Goal: Information Seeking & Learning: Learn about a topic

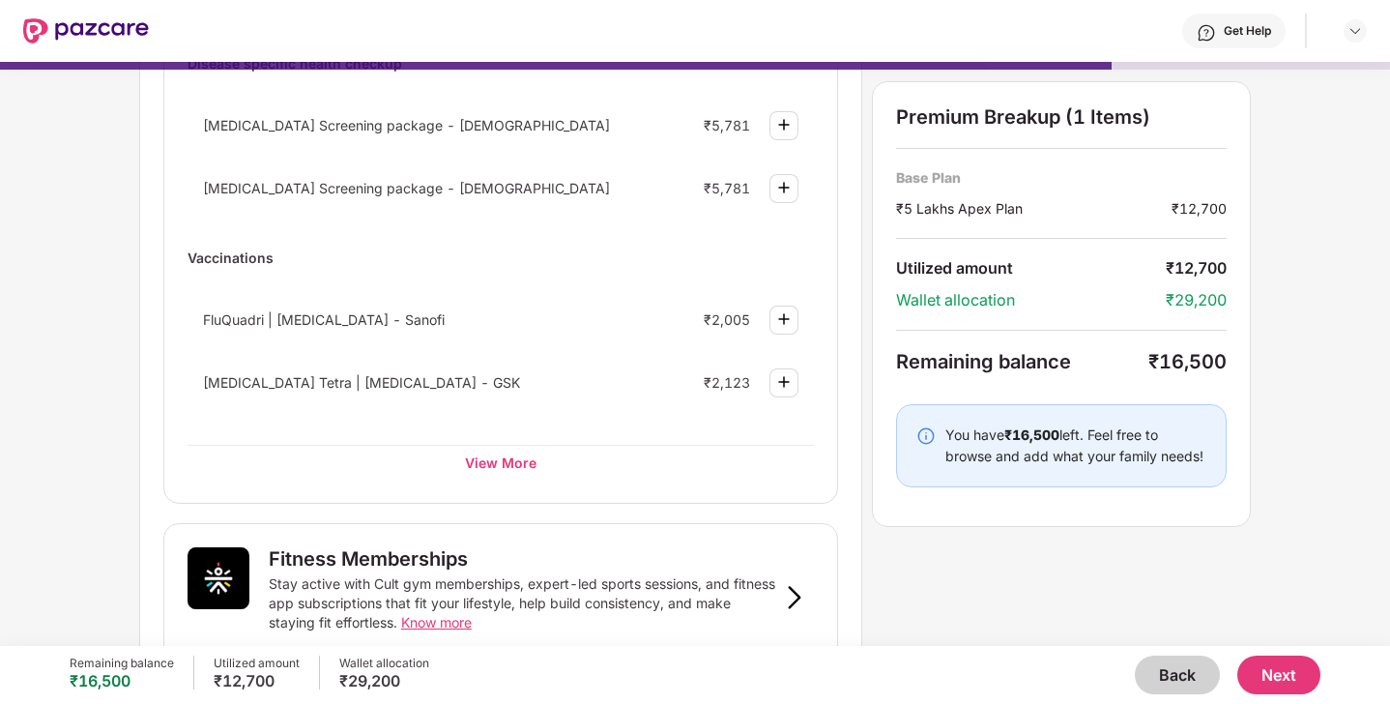
scroll to position [278, 0]
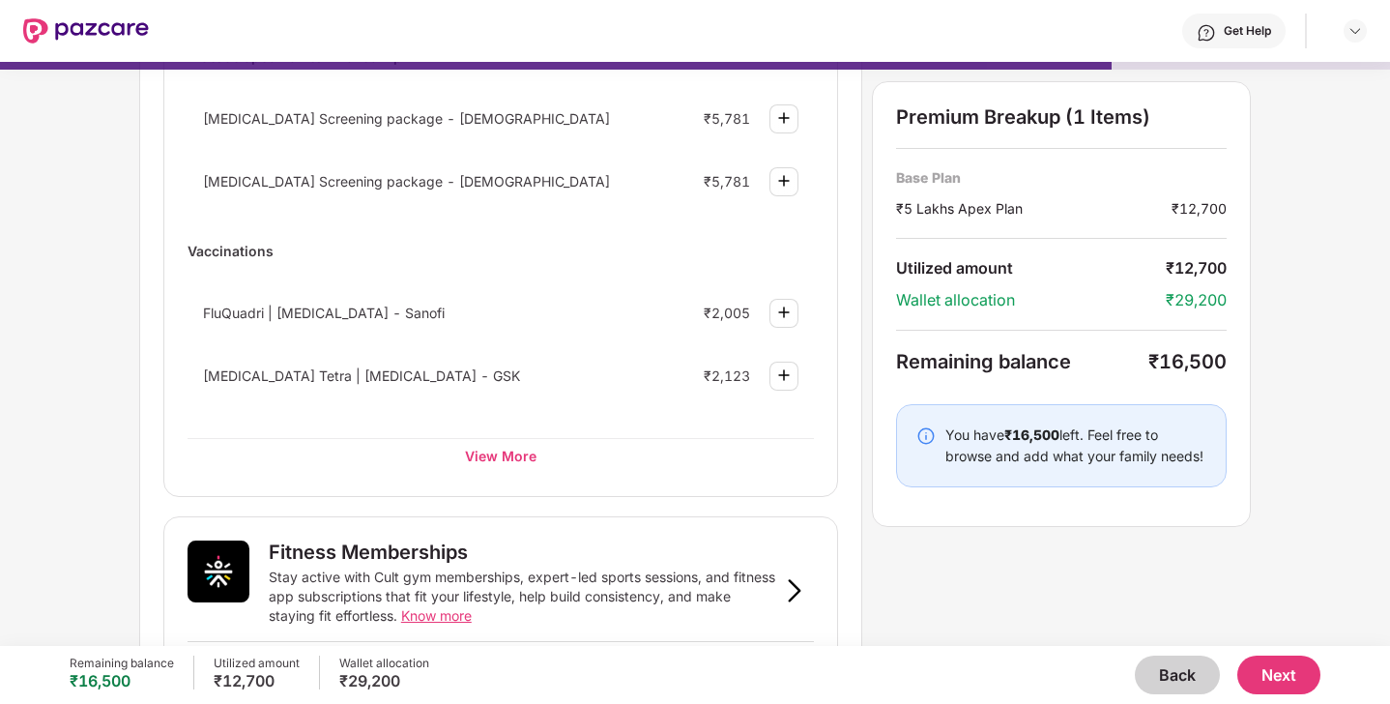
click at [1173, 678] on button "Back" at bounding box center [1177, 674] width 85 height 39
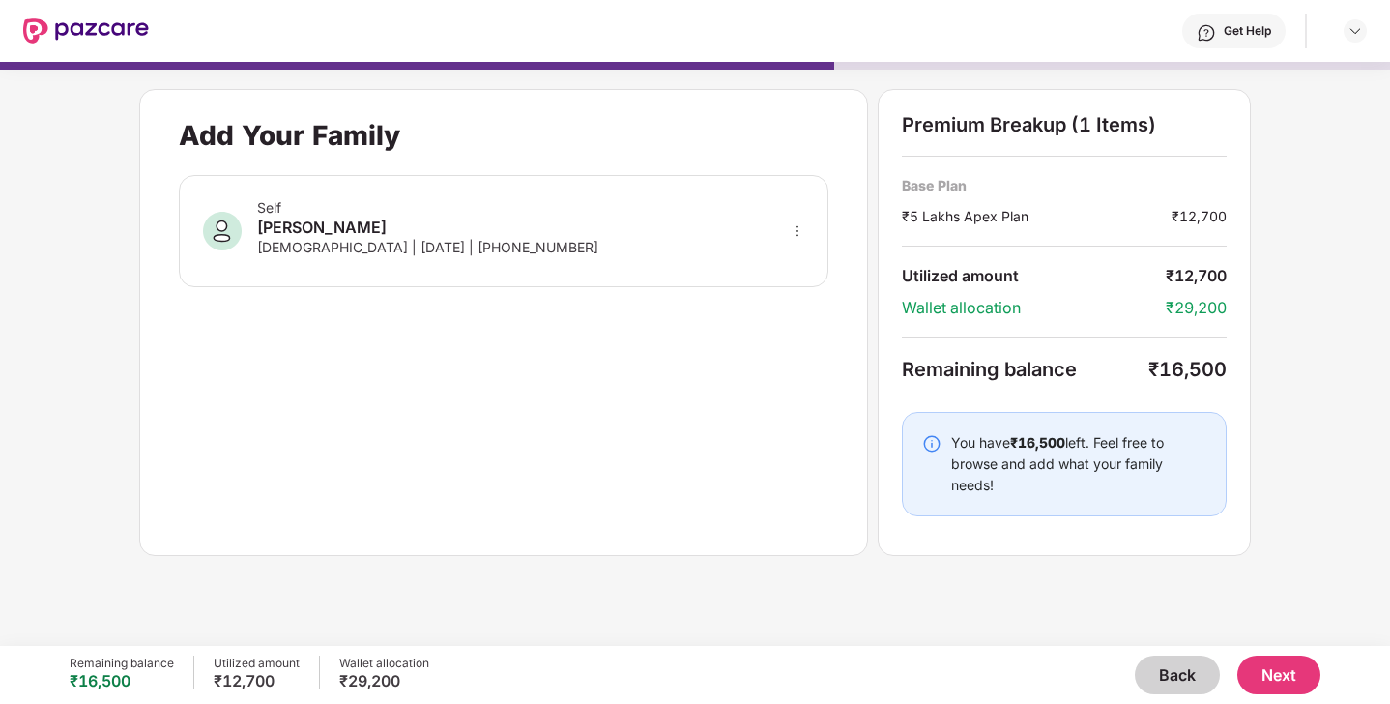
click at [1173, 678] on button "Back" at bounding box center [1177, 674] width 85 height 39
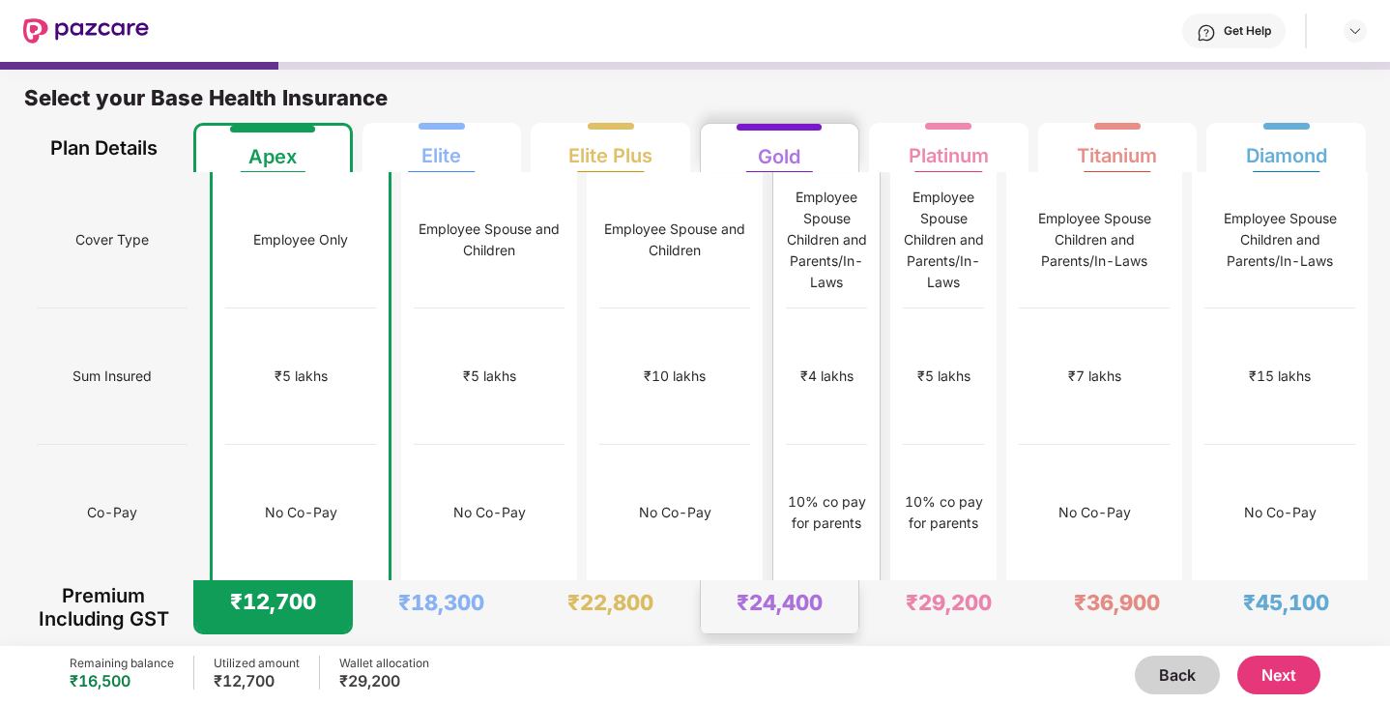
click at [803, 638] on div "₹8,000" at bounding box center [826, 648] width 46 height 21
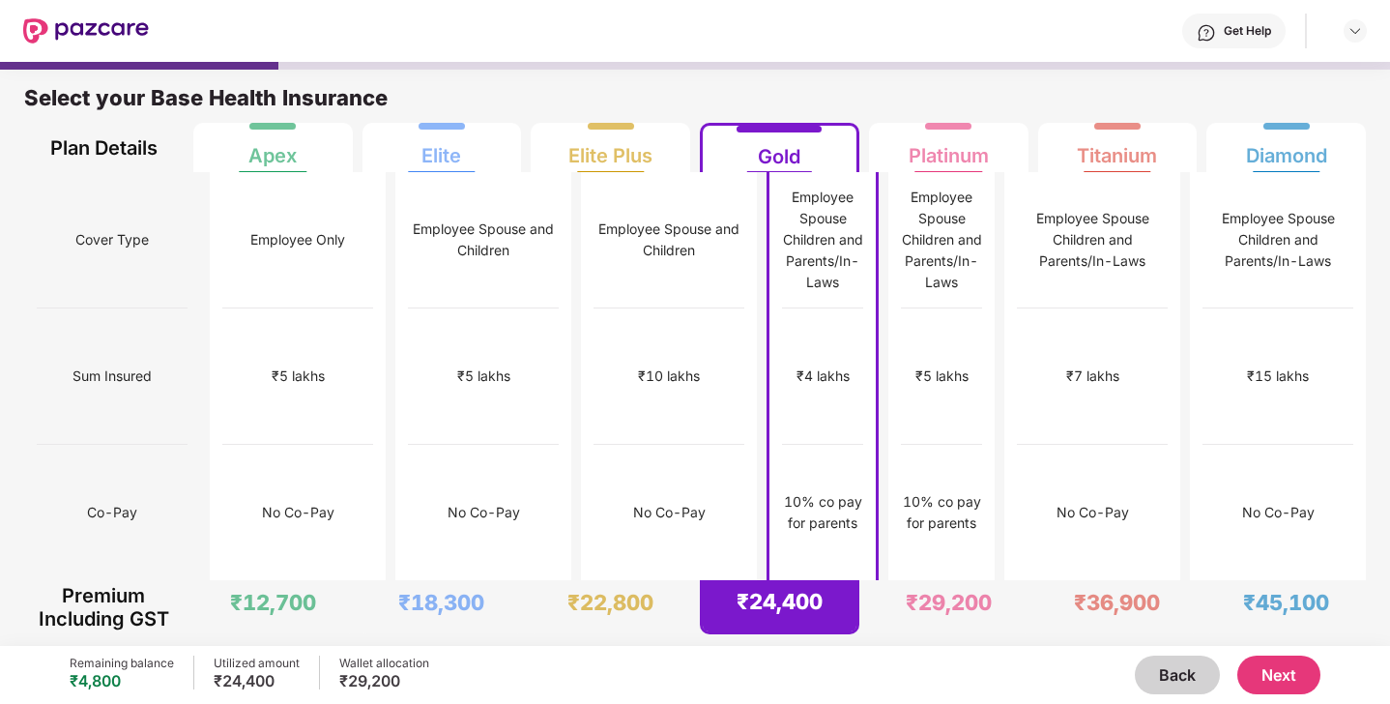
click at [1277, 678] on button "Next" at bounding box center [1278, 674] width 83 height 39
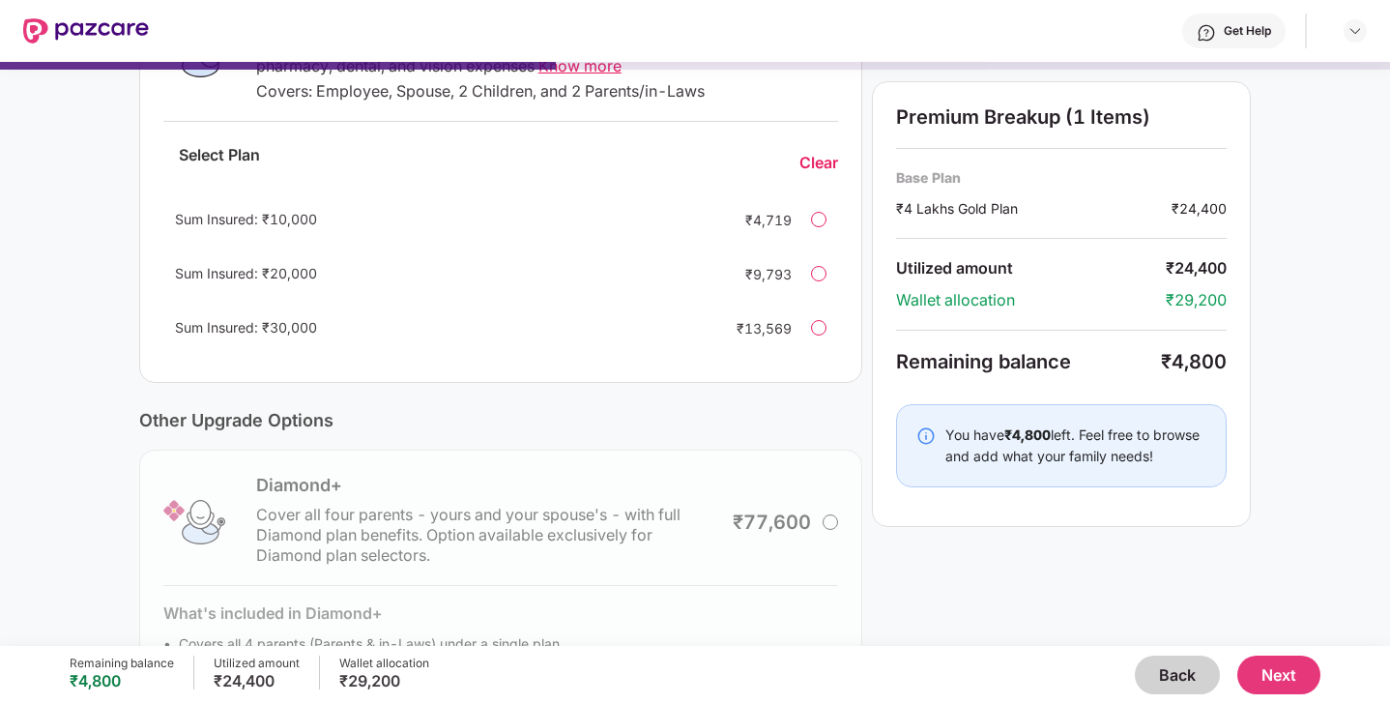
scroll to position [503, 0]
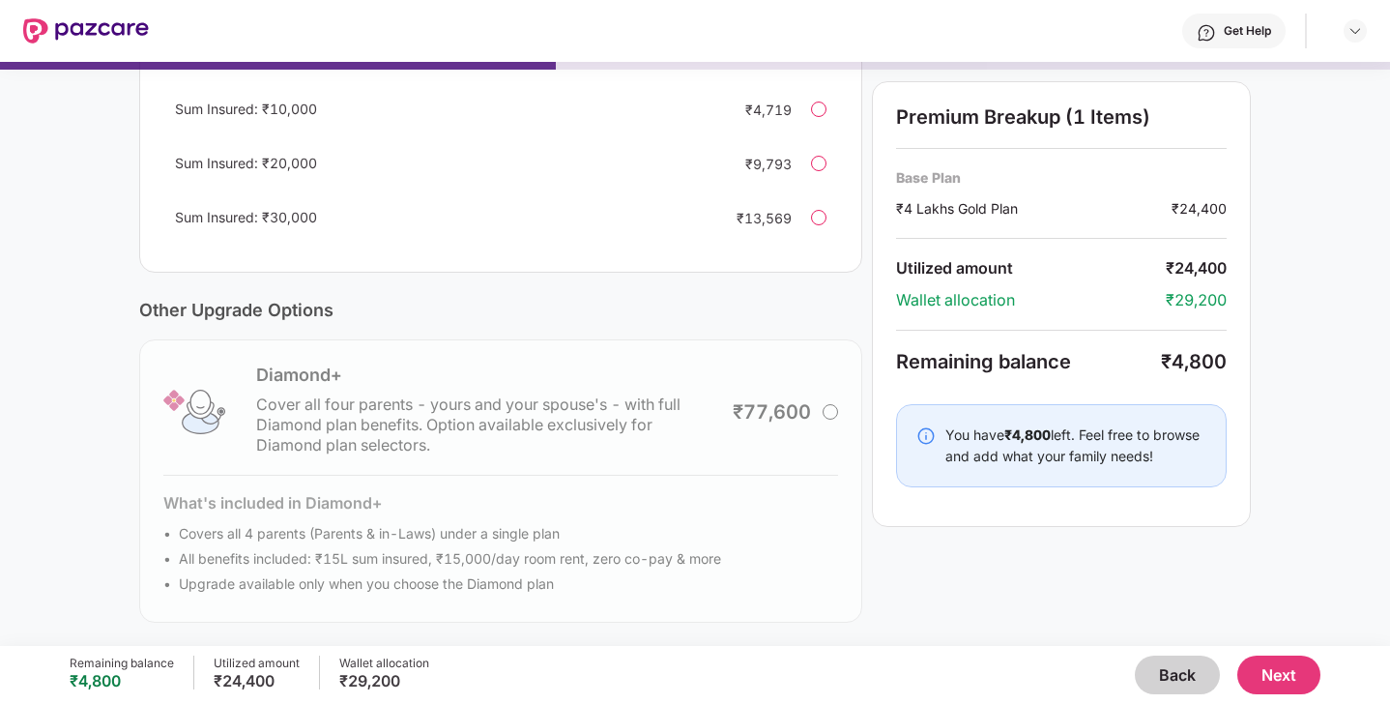
click at [1302, 678] on button "Next" at bounding box center [1278, 674] width 83 height 39
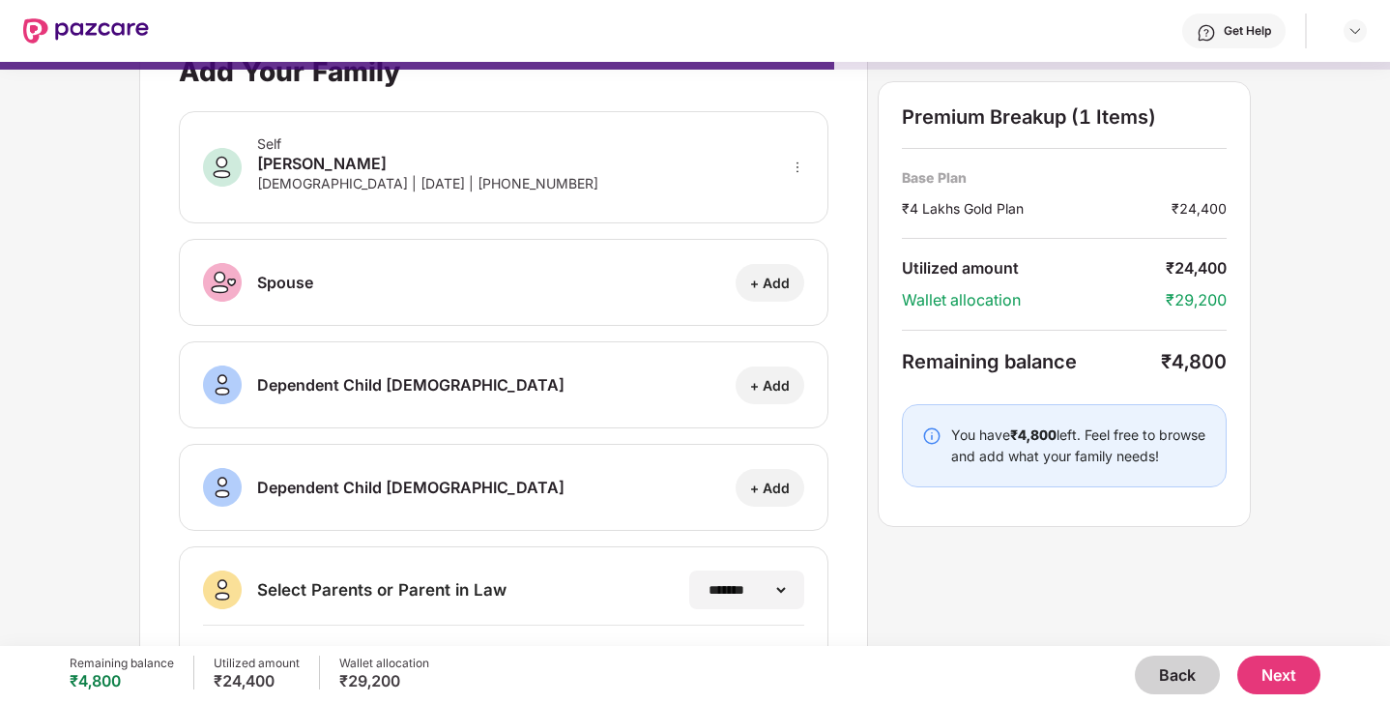
scroll to position [0, 0]
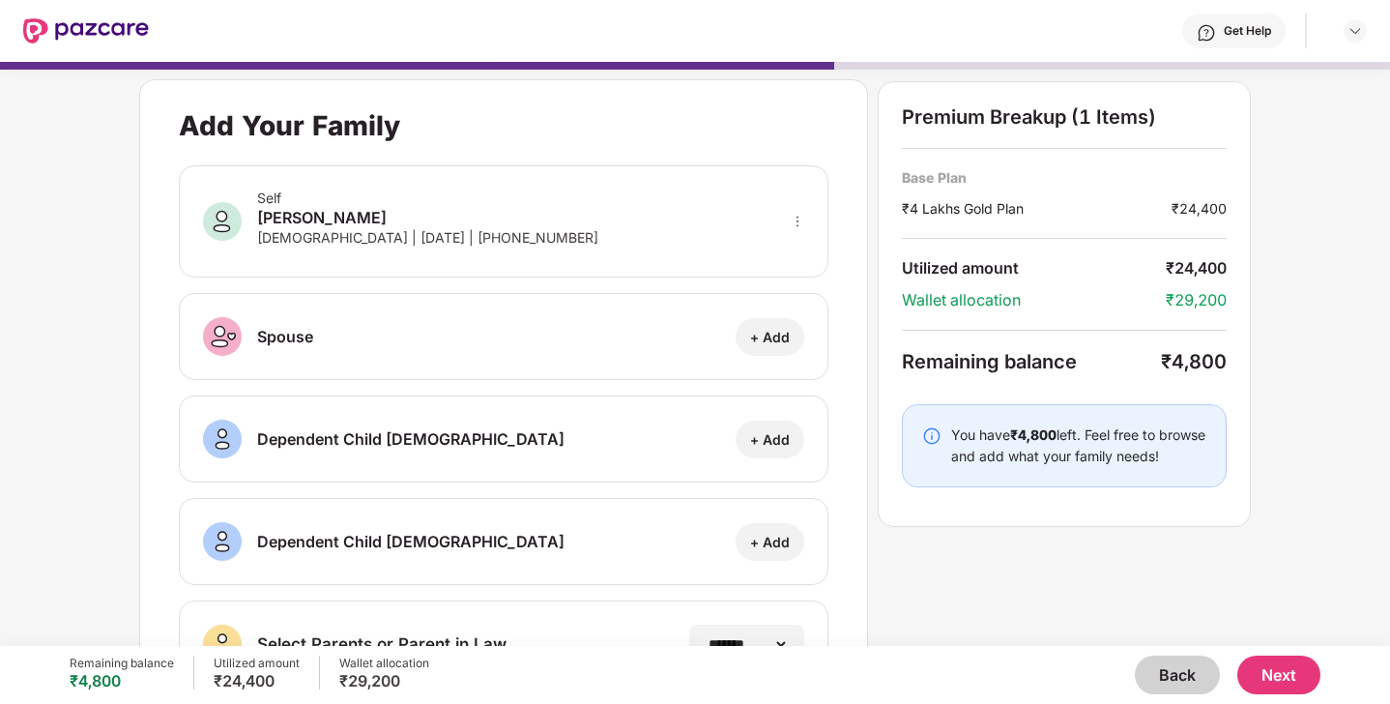
click at [1284, 671] on button "Next" at bounding box center [1278, 674] width 83 height 39
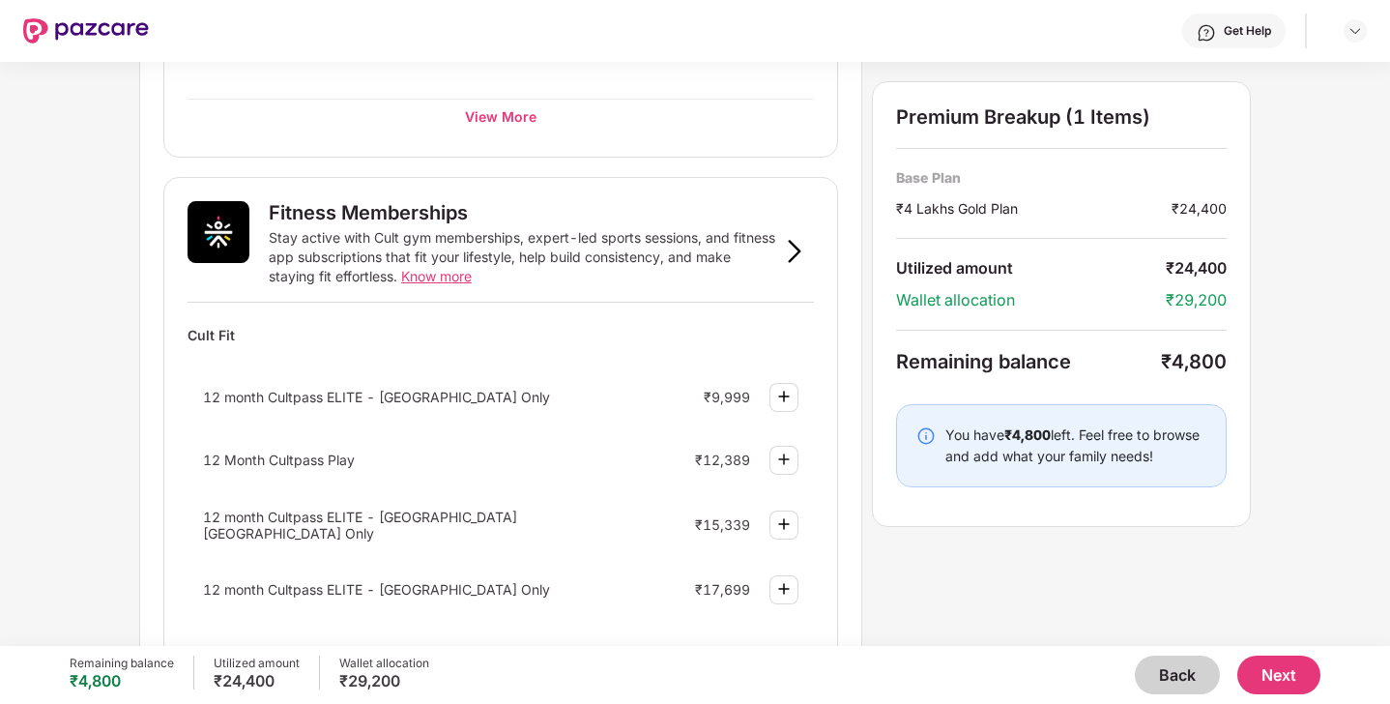
scroll to position [618, 0]
click at [790, 398] on img at bounding box center [783, 395] width 23 height 23
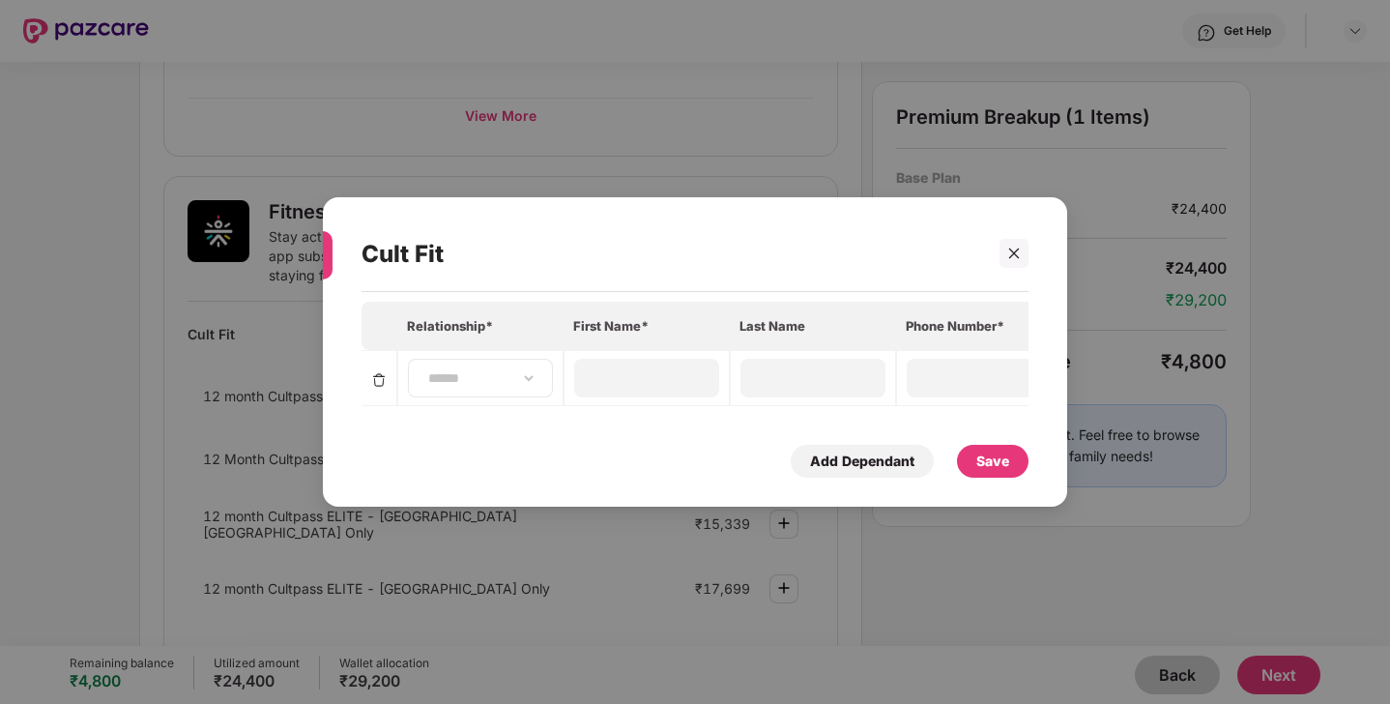
click at [514, 393] on div "**********" at bounding box center [480, 378] width 145 height 39
click at [513, 375] on select "**********" at bounding box center [480, 377] width 112 height 15
select select "****"
click at [424, 370] on select "**********" at bounding box center [480, 377] width 112 height 15
type input "*****"
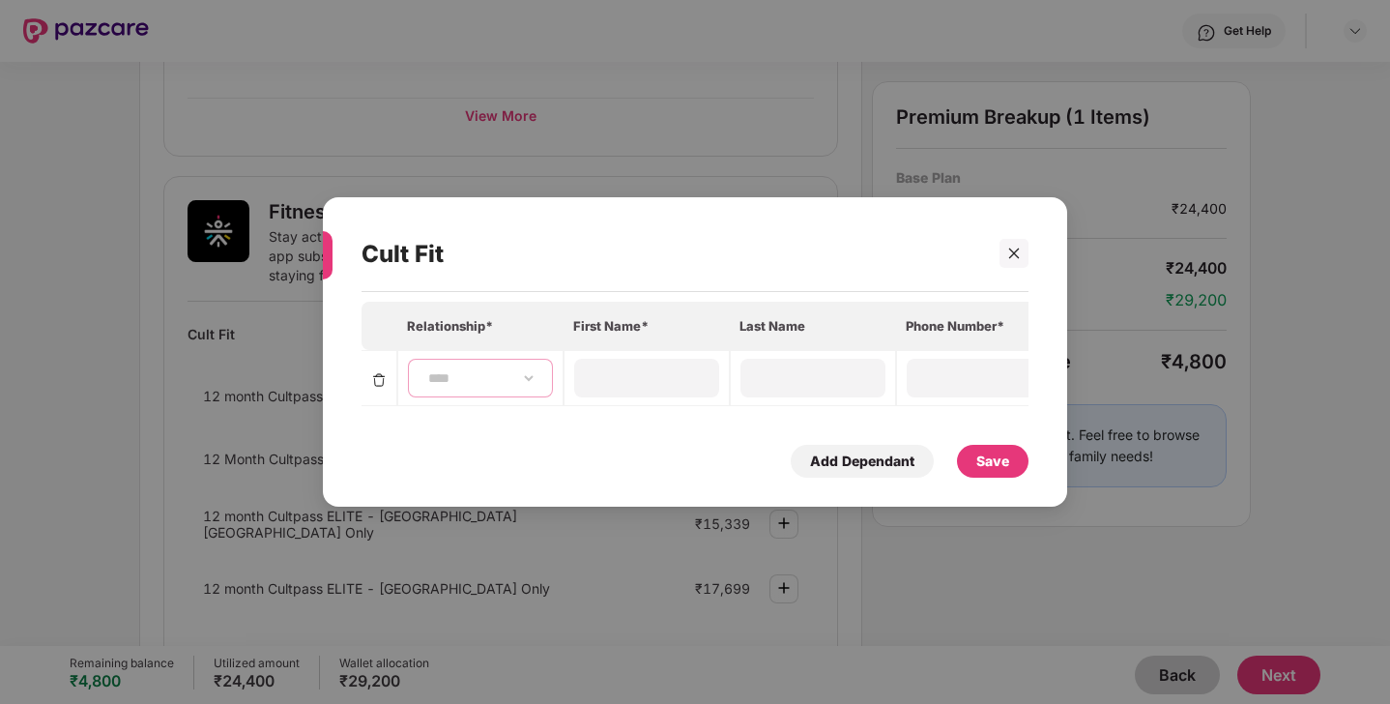
type input "******"
type input "**********"
click at [985, 465] on div "Save" at bounding box center [992, 460] width 33 height 21
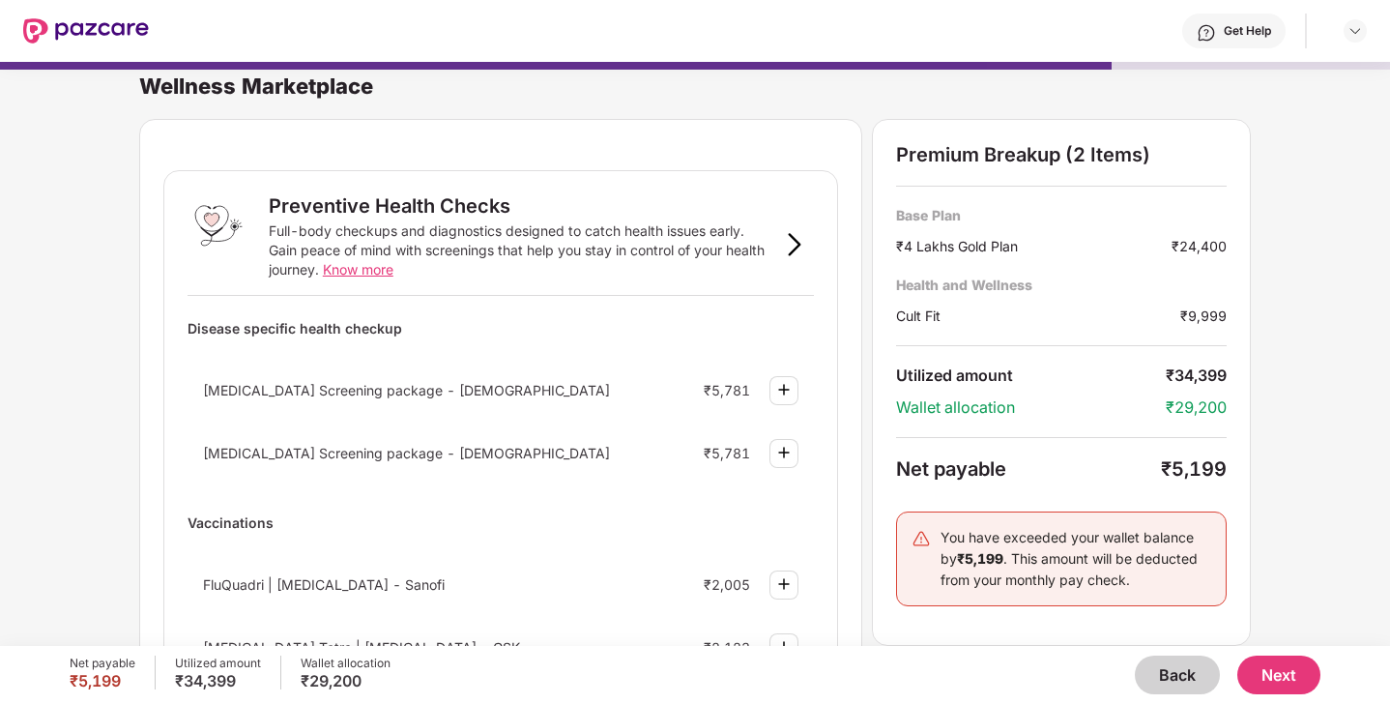
scroll to position [0, 0]
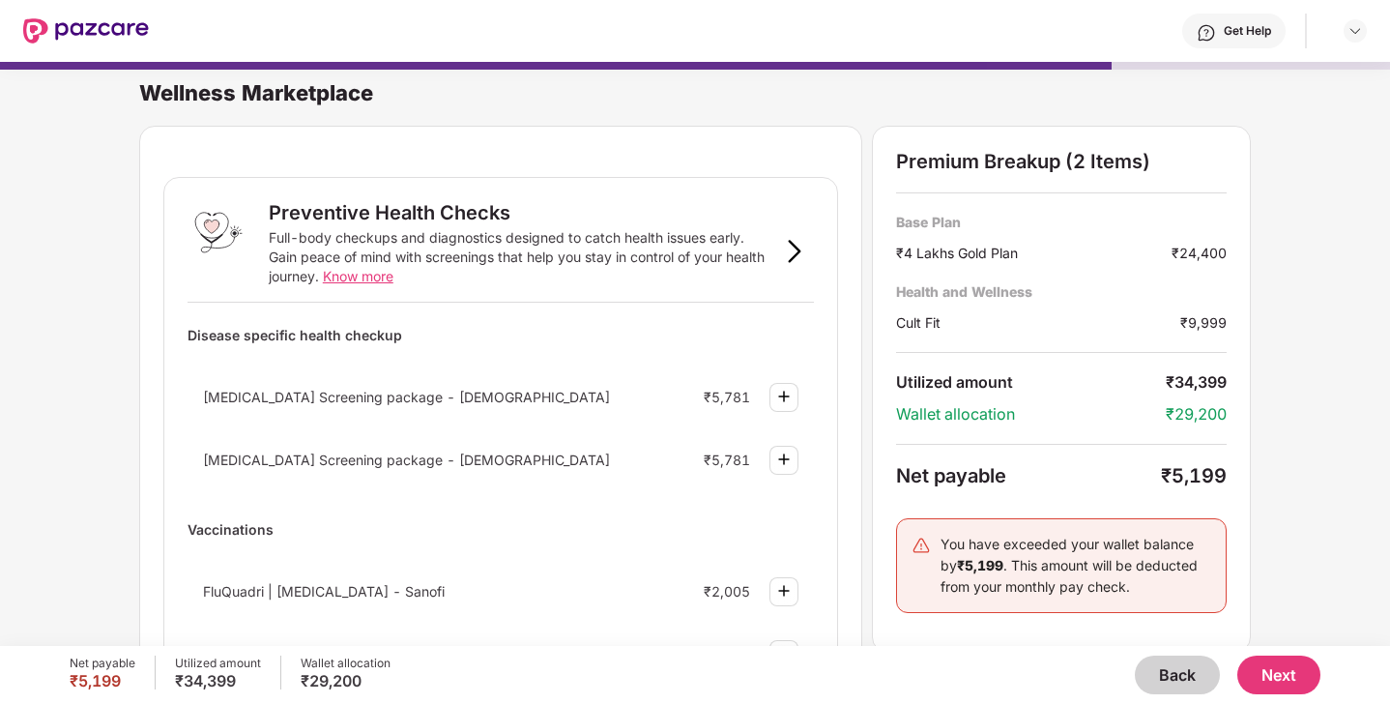
click at [1167, 470] on div "₹5,199" at bounding box center [1194, 475] width 66 height 23
drag, startPoint x: 1158, startPoint y: 470, endPoint x: 1298, endPoint y: 484, distance: 140.9
click at [1298, 484] on div "Wellness Marketplace Preventive Health Checks Full-body checkups and diagnostic…" at bounding box center [695, 344] width 1390 height 584
click at [1175, 676] on button "Back" at bounding box center [1177, 674] width 85 height 39
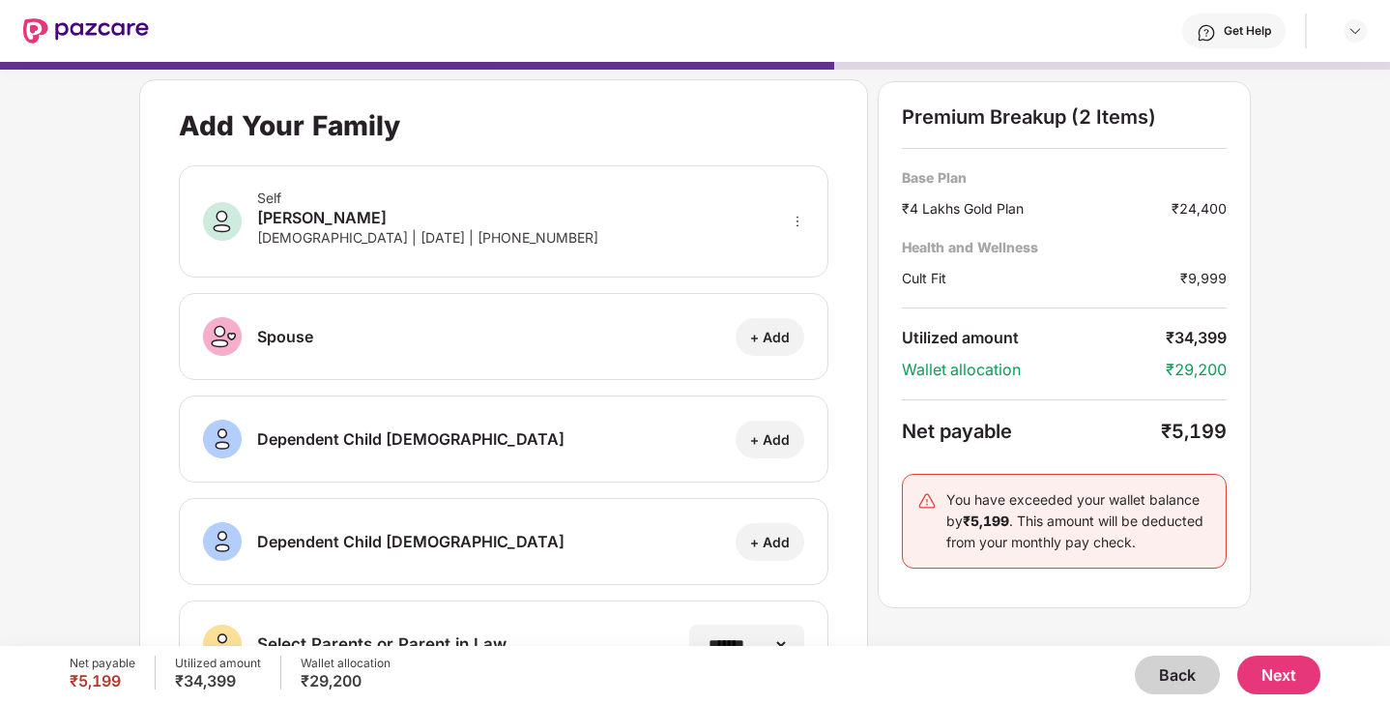
click at [1193, 676] on button "Back" at bounding box center [1177, 674] width 85 height 39
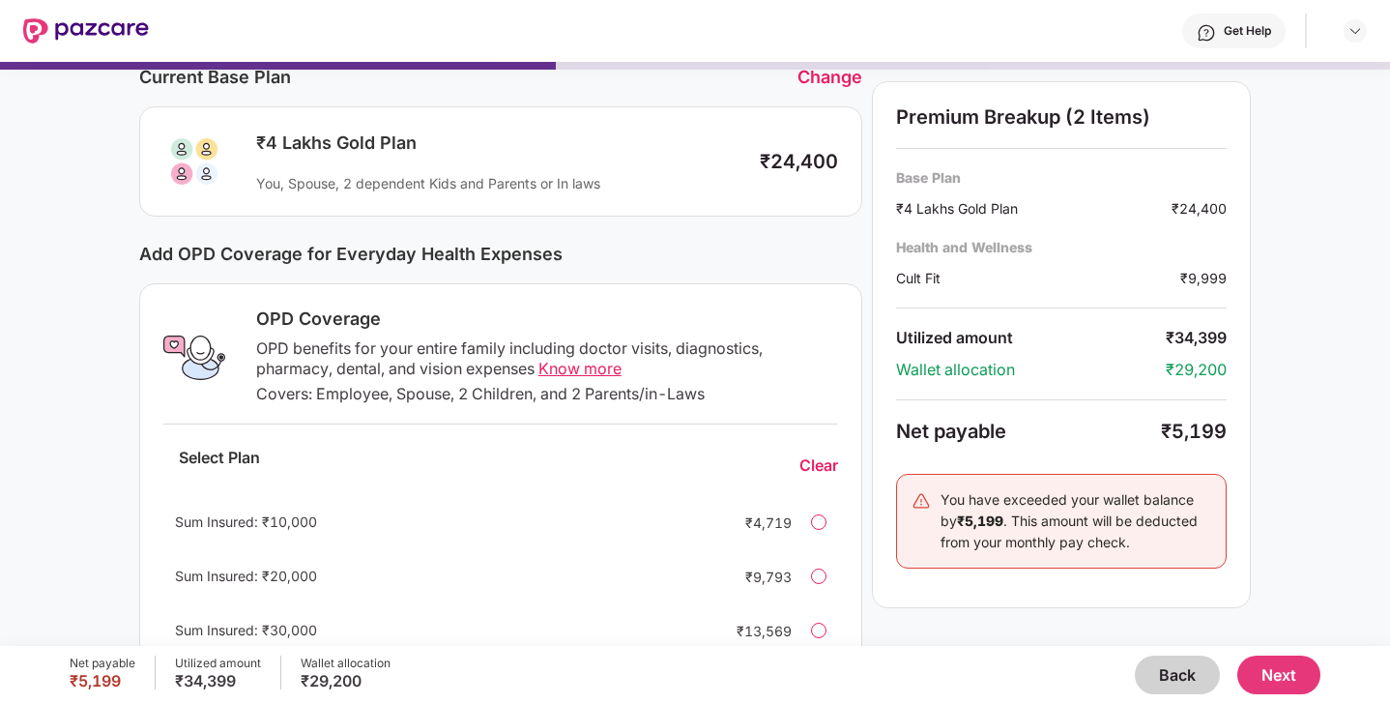
scroll to position [84, 0]
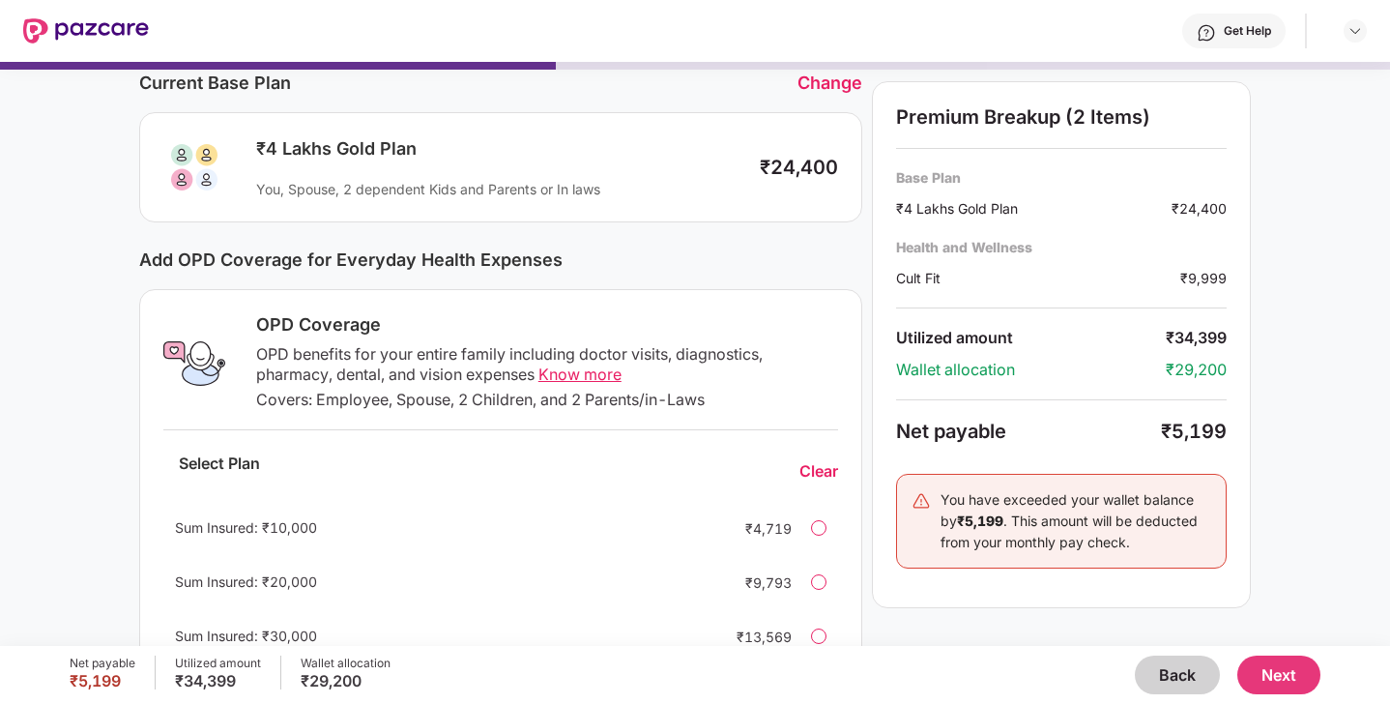
click at [1186, 685] on button "Back" at bounding box center [1177, 674] width 85 height 39
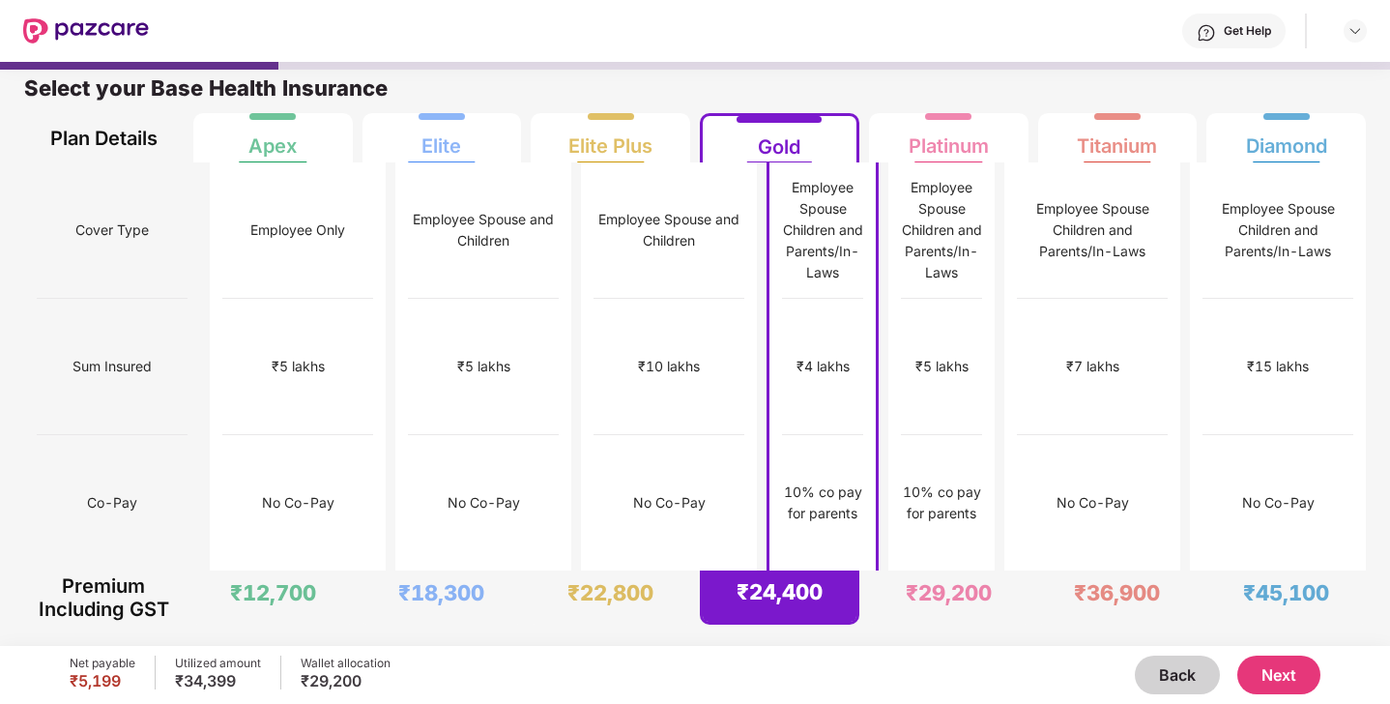
scroll to position [10, 0]
click at [946, 581] on div "₹29,200" at bounding box center [948, 592] width 86 height 27
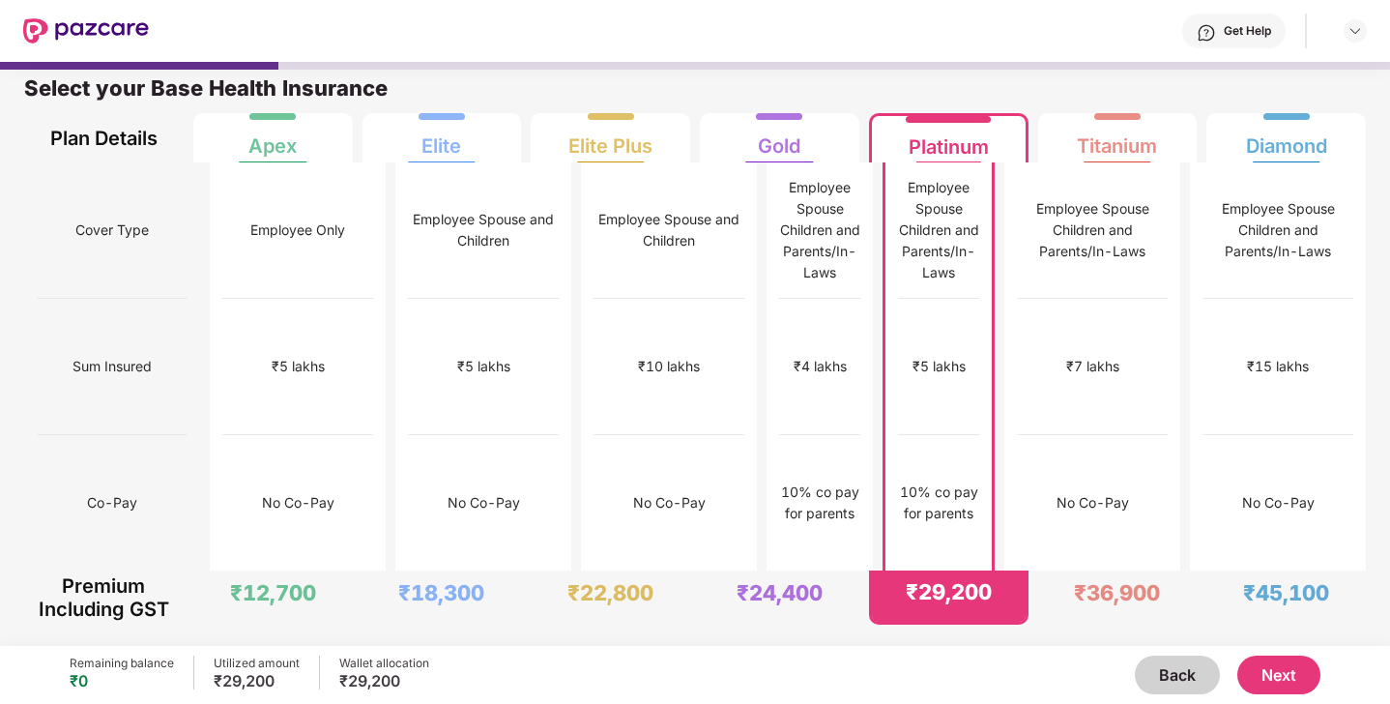
click at [1287, 669] on button "Next" at bounding box center [1278, 674] width 83 height 39
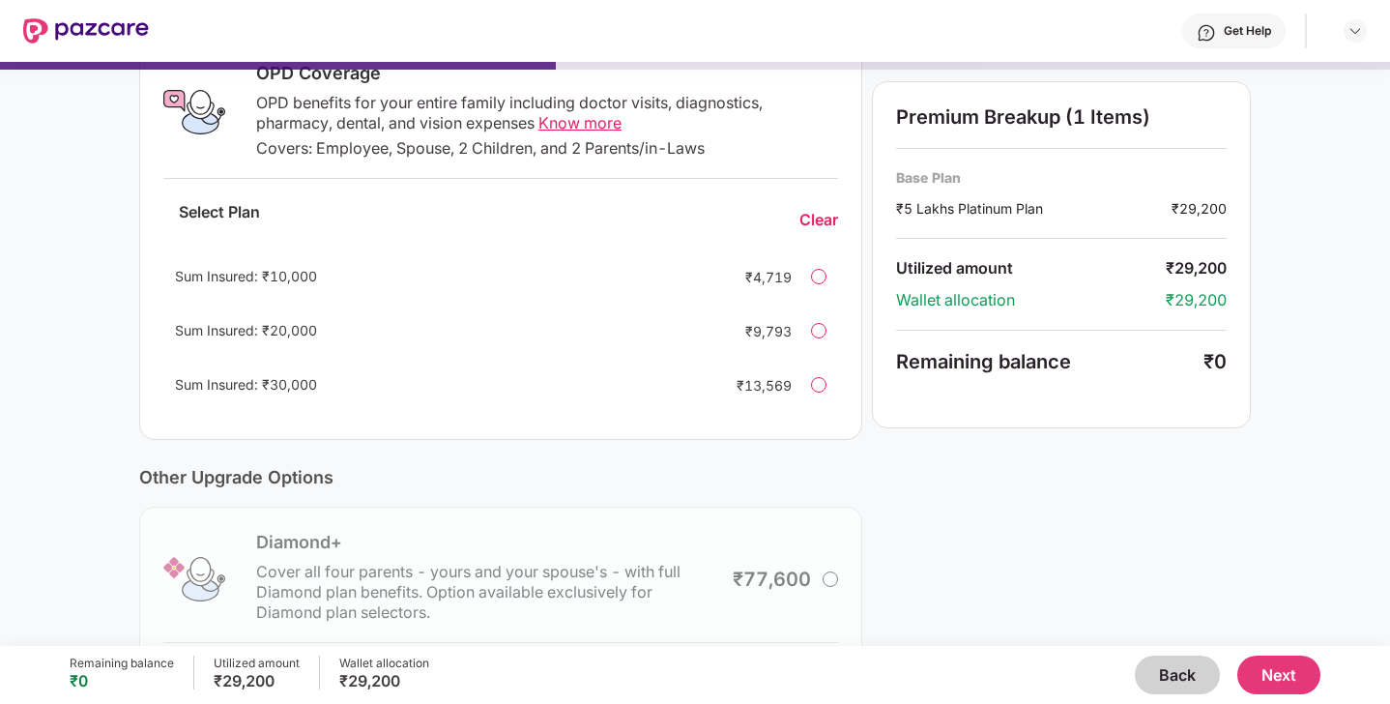
scroll to position [503, 0]
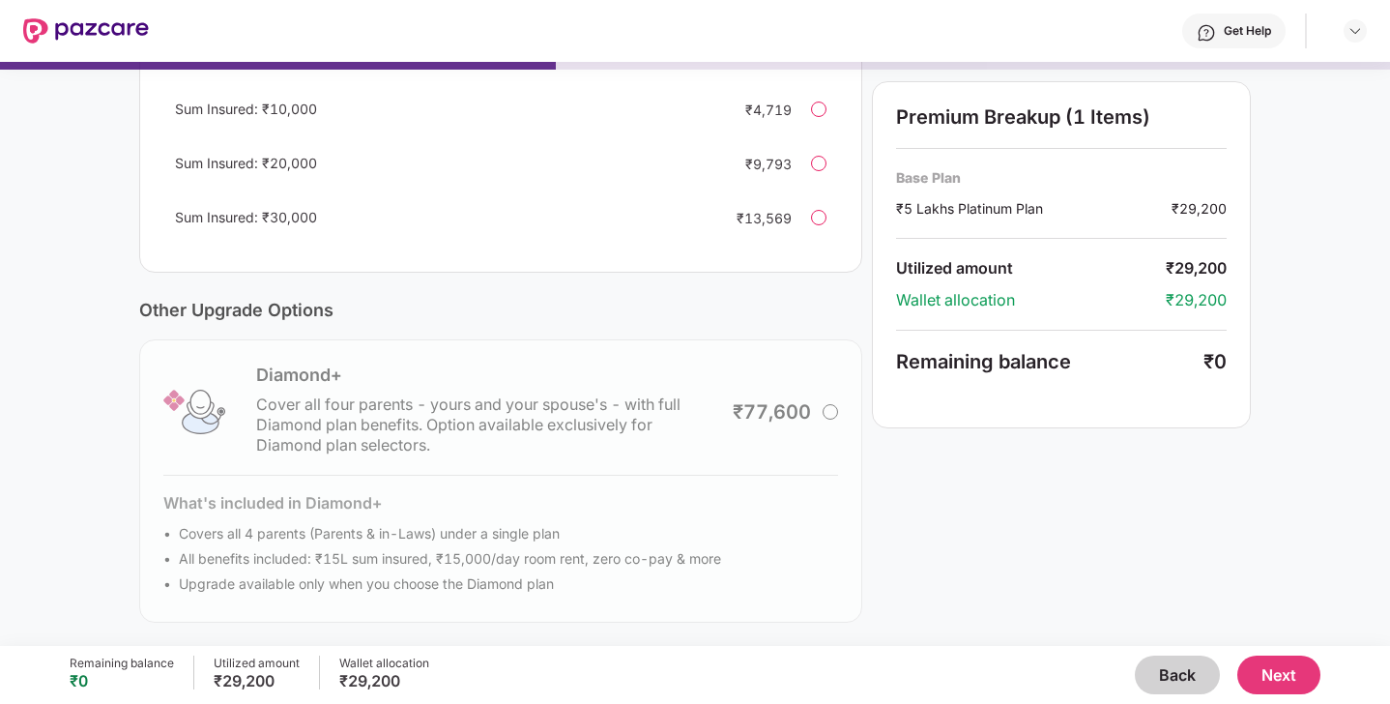
click at [1279, 677] on button "Next" at bounding box center [1278, 674] width 83 height 39
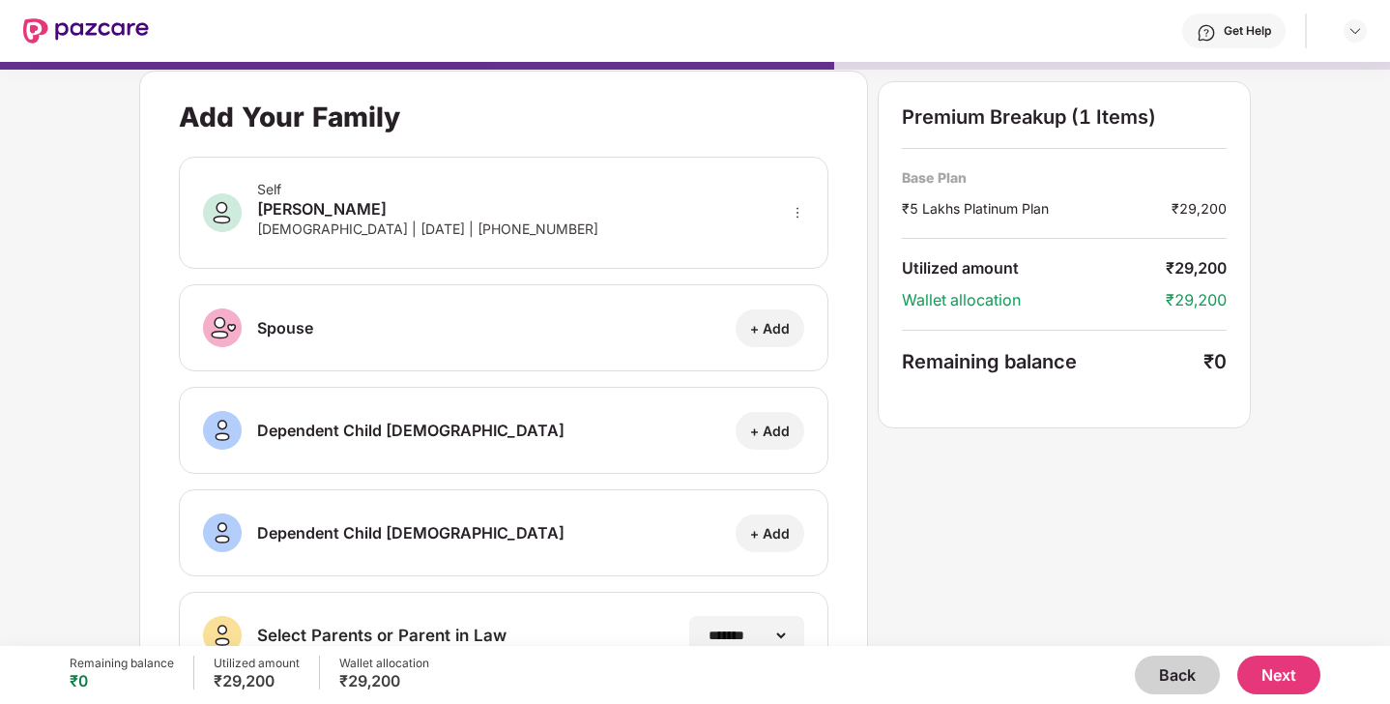
scroll to position [0, 0]
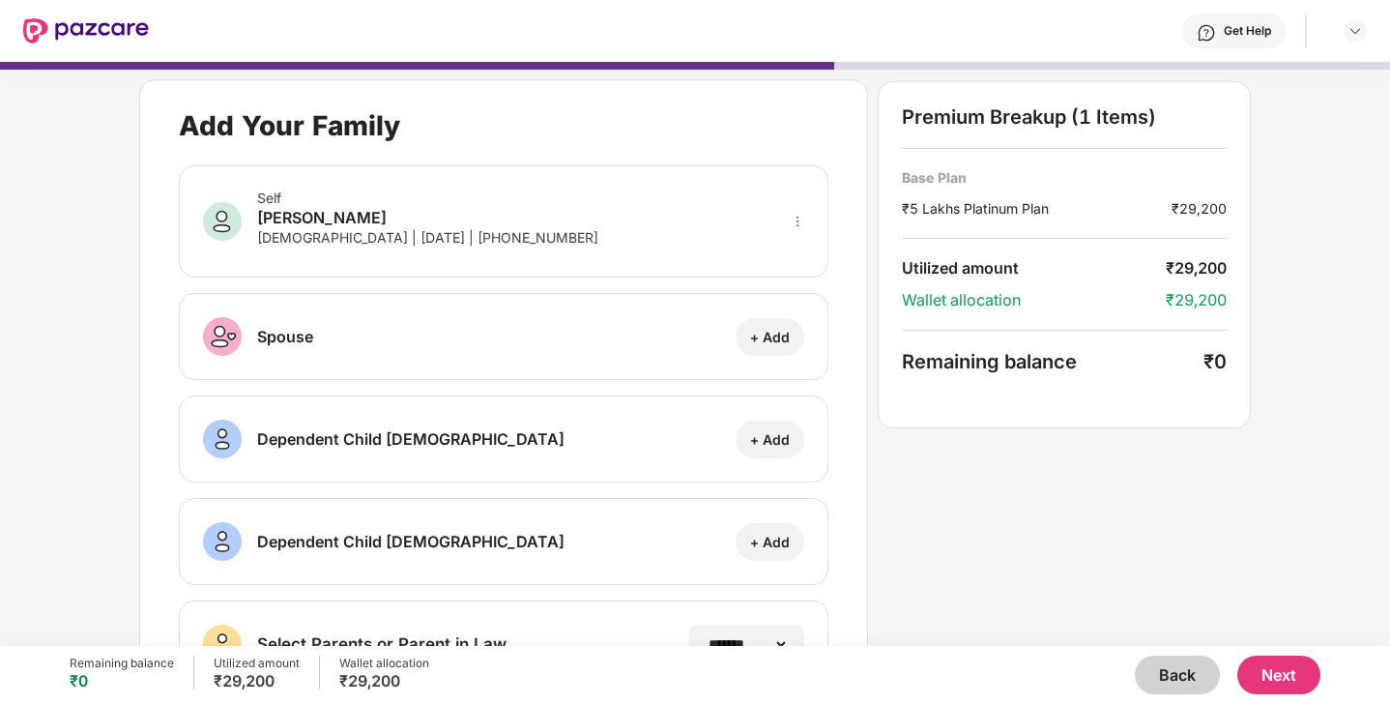
click at [1265, 663] on button "Next" at bounding box center [1278, 674] width 83 height 39
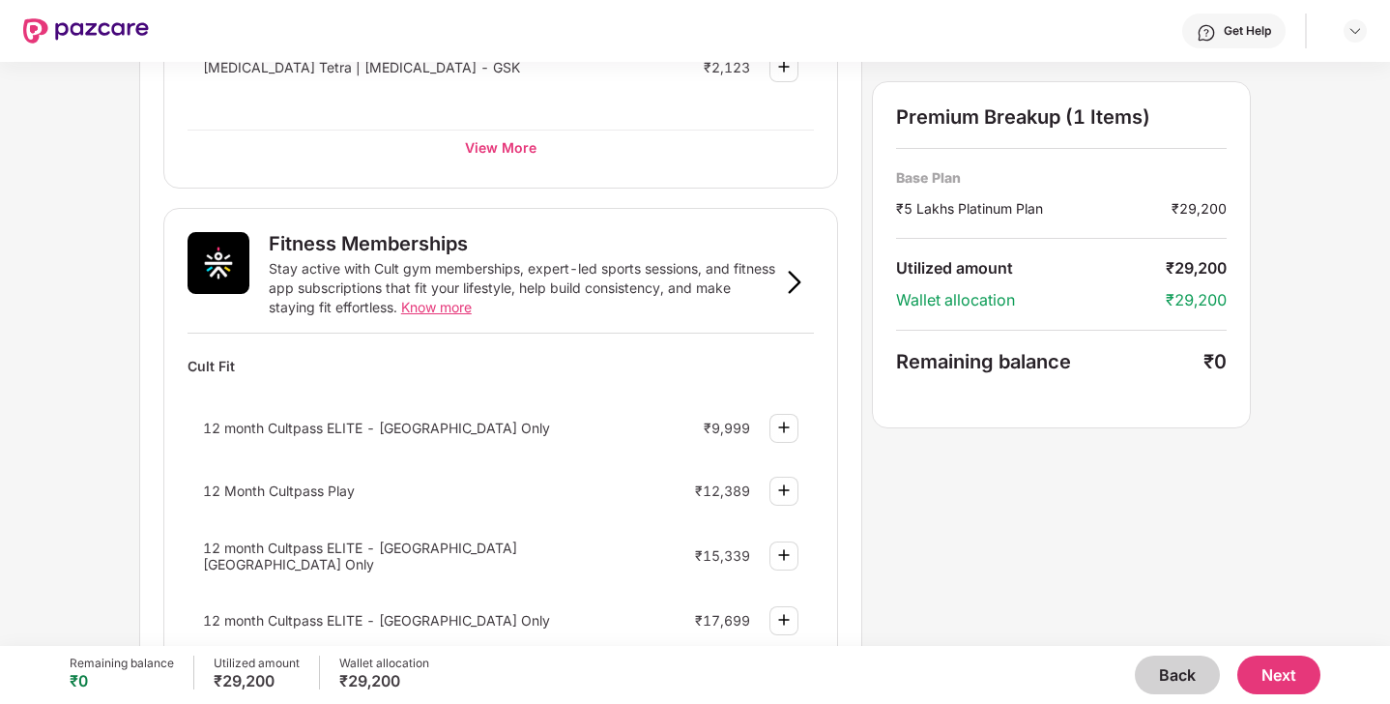
scroll to position [590, 0]
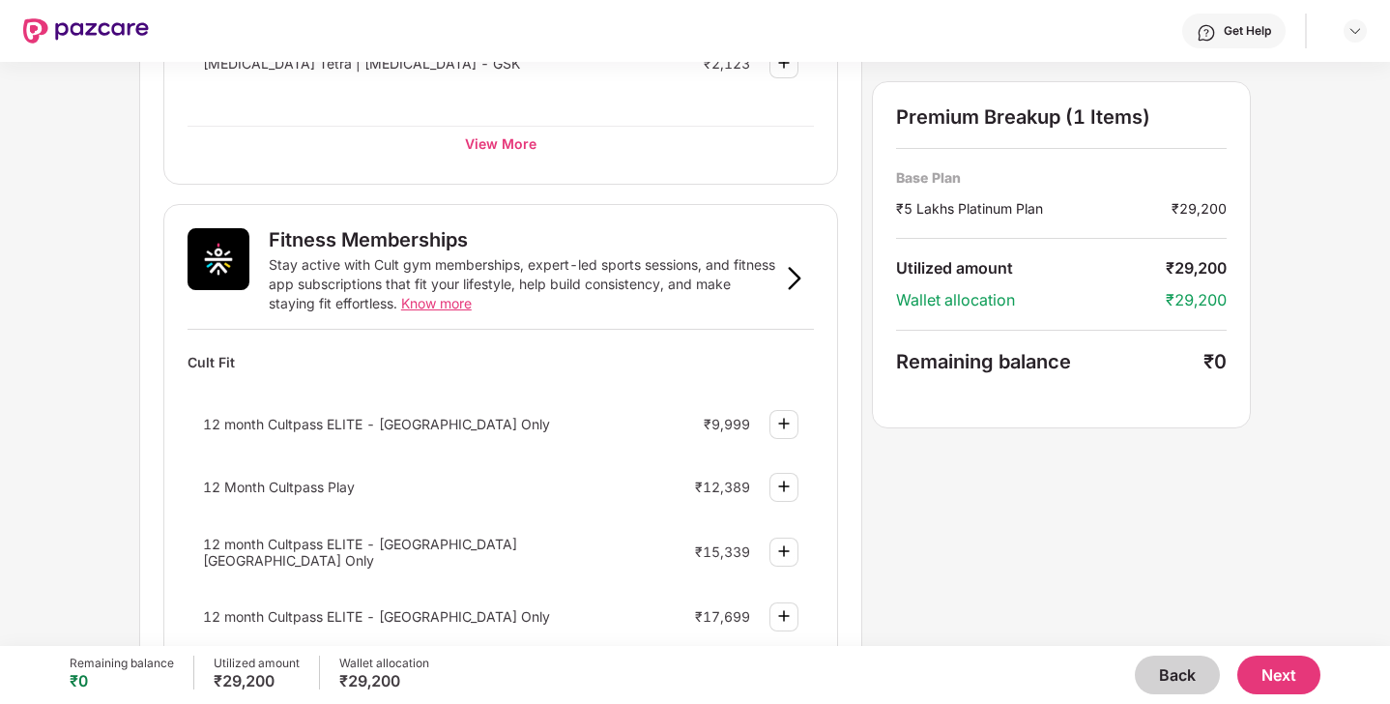
click at [1177, 673] on button "Back" at bounding box center [1177, 674] width 85 height 39
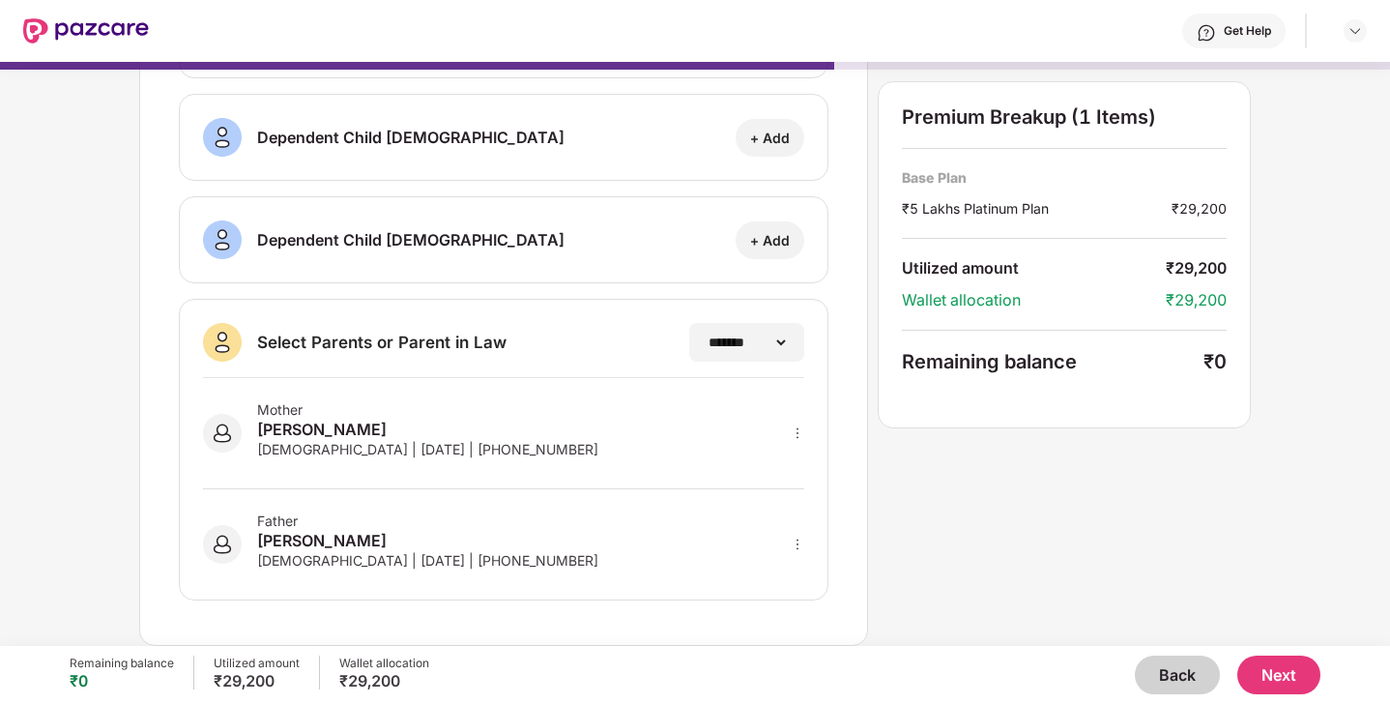
scroll to position [301, 0]
click at [1177, 674] on button "Back" at bounding box center [1177, 674] width 85 height 39
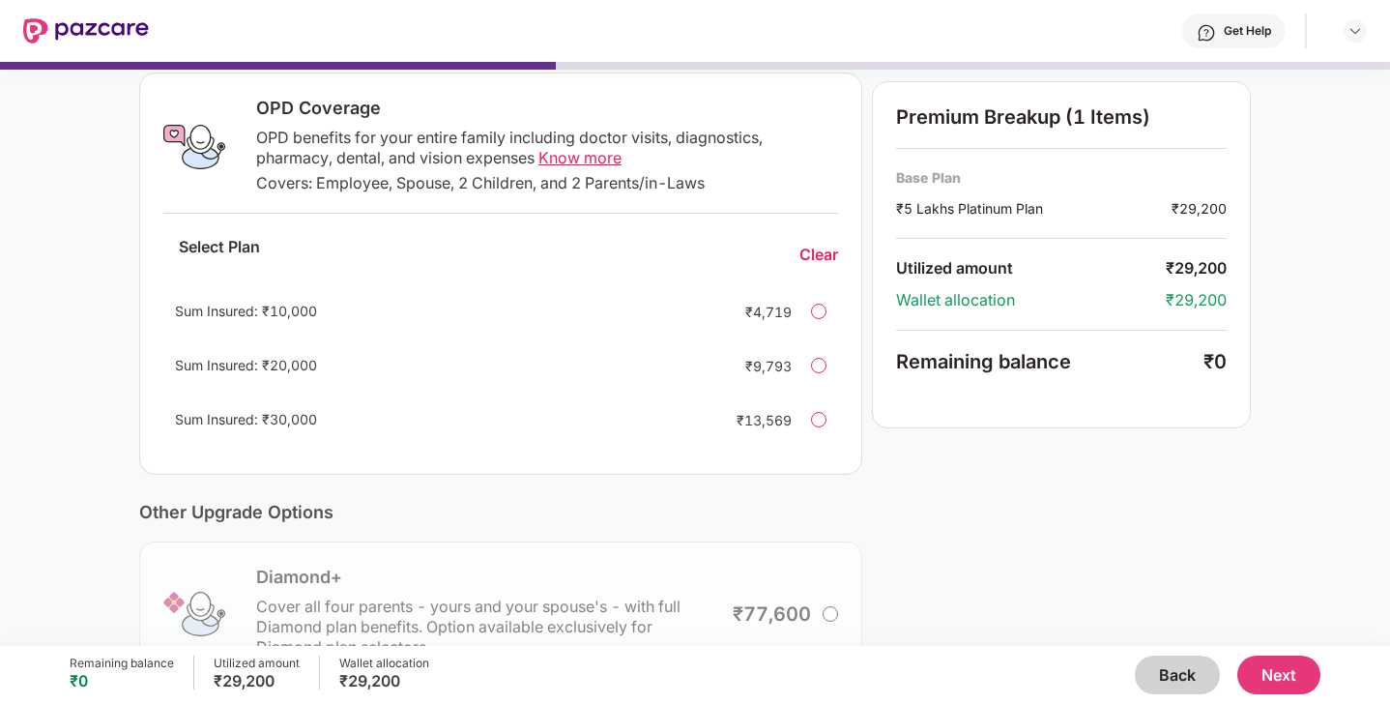
scroll to position [503, 0]
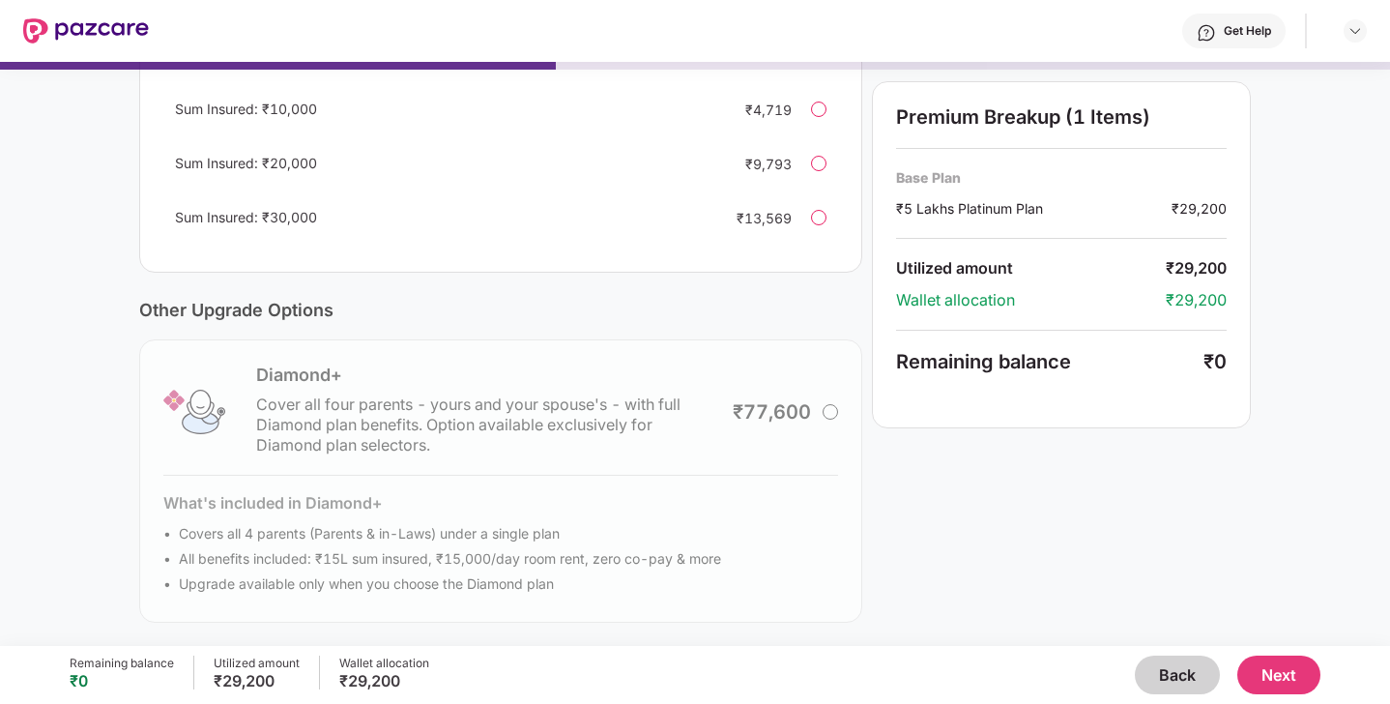
click at [1165, 669] on button "Back" at bounding box center [1177, 674] width 85 height 39
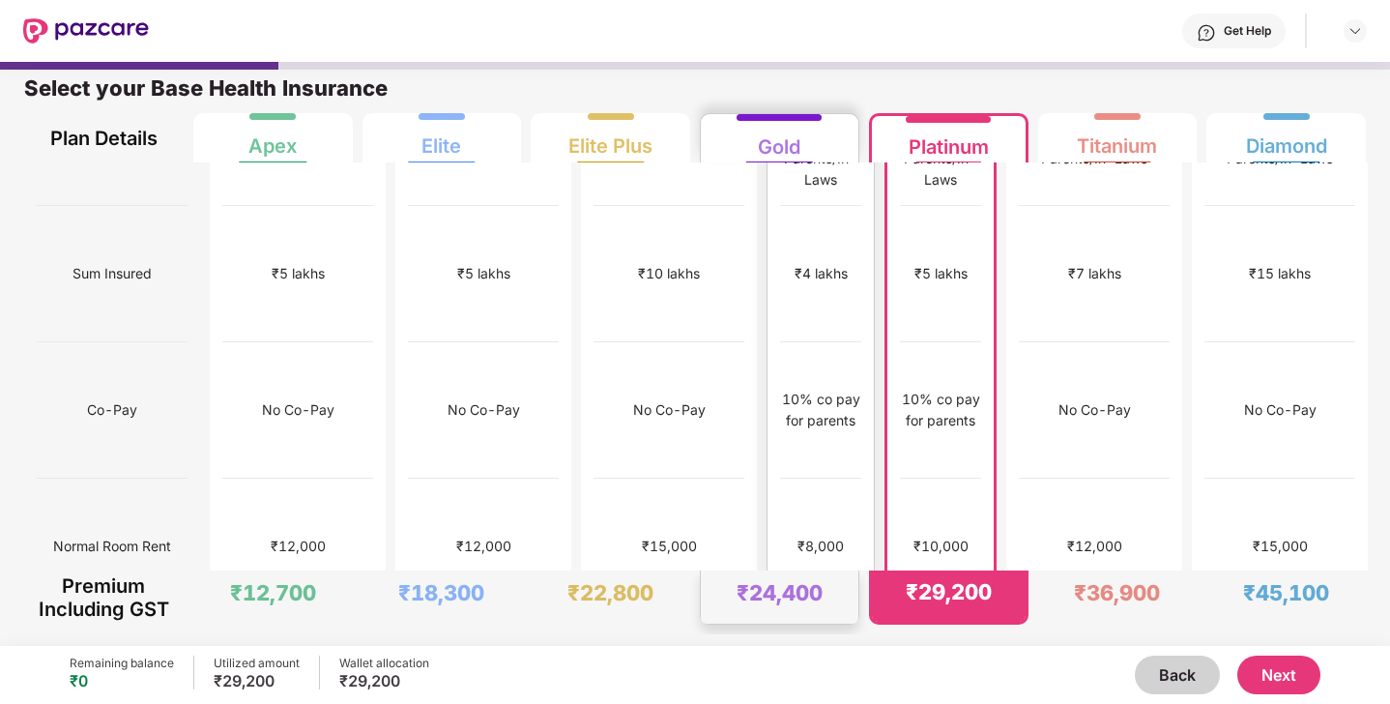
scroll to position [0, 0]
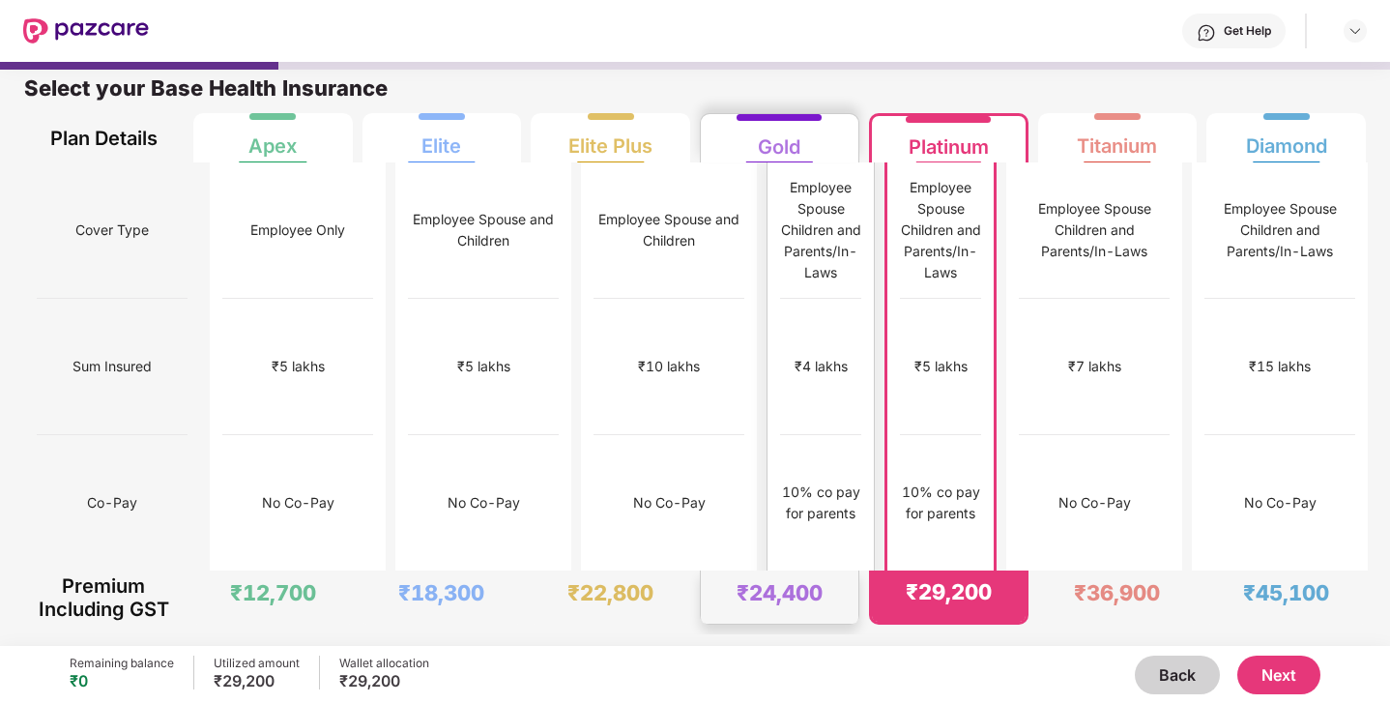
click at [837, 481] on div "10% co pay for parents" at bounding box center [820, 502] width 81 height 43
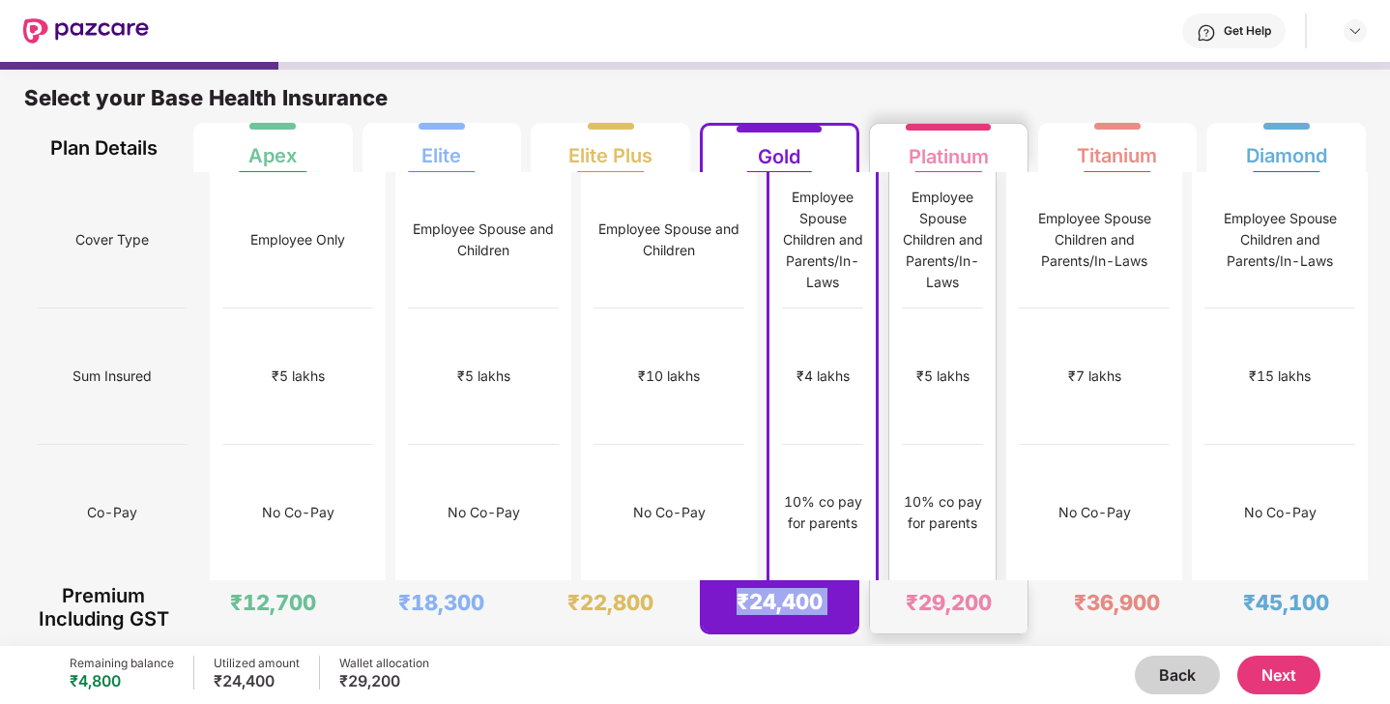
drag, startPoint x: 736, startPoint y: 598, endPoint x: 867, endPoint y: 602, distance: 130.5
click at [868, 602] on div "Premium Including GST ₹12,700 ₹18,300 ₹22,800 ₹24,400 ₹29,200 ₹36,900 ₹45,100" at bounding box center [694, 607] width 1341 height 54
click at [816, 613] on div "₹24,400" at bounding box center [779, 601] width 86 height 27
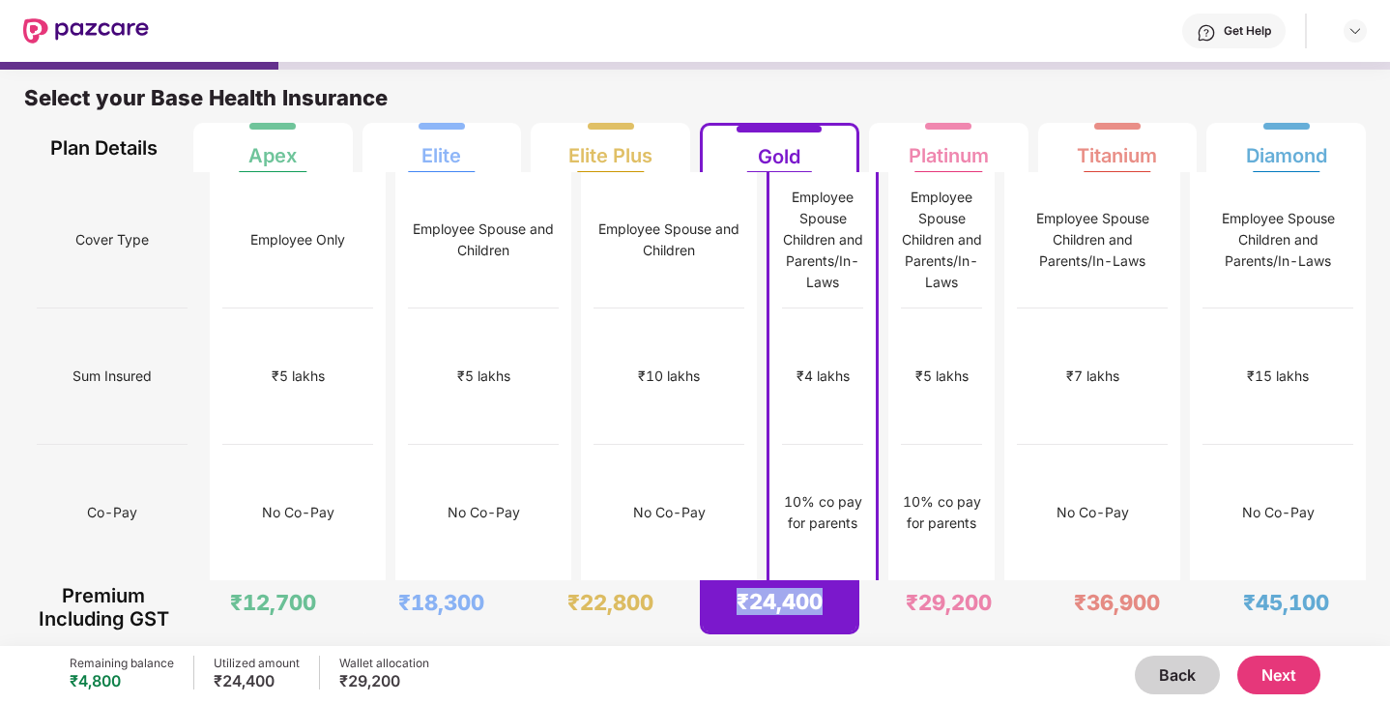
click at [817, 615] on div "₹24,400" at bounding box center [780, 605] width 154 height 51
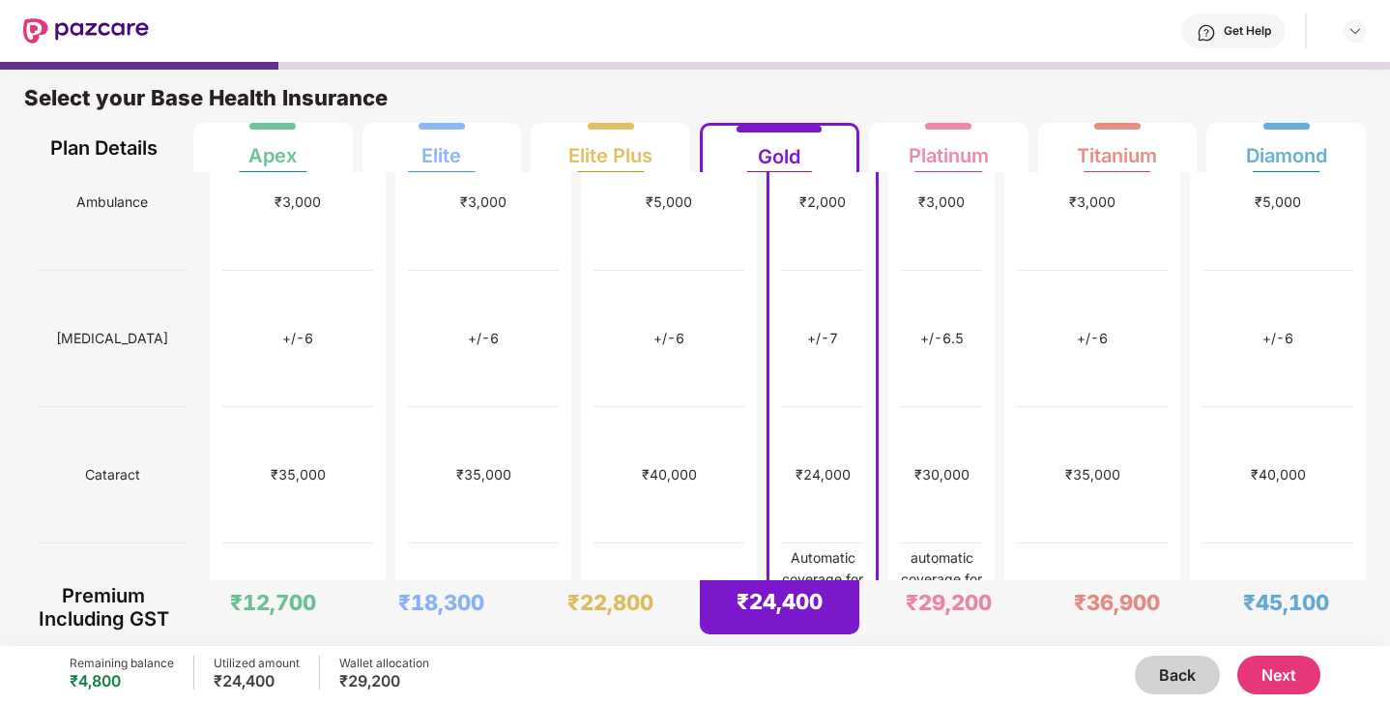
scroll to position [993, 0]
click at [902, 405] on div "₹30,000" at bounding box center [942, 473] width 81 height 136
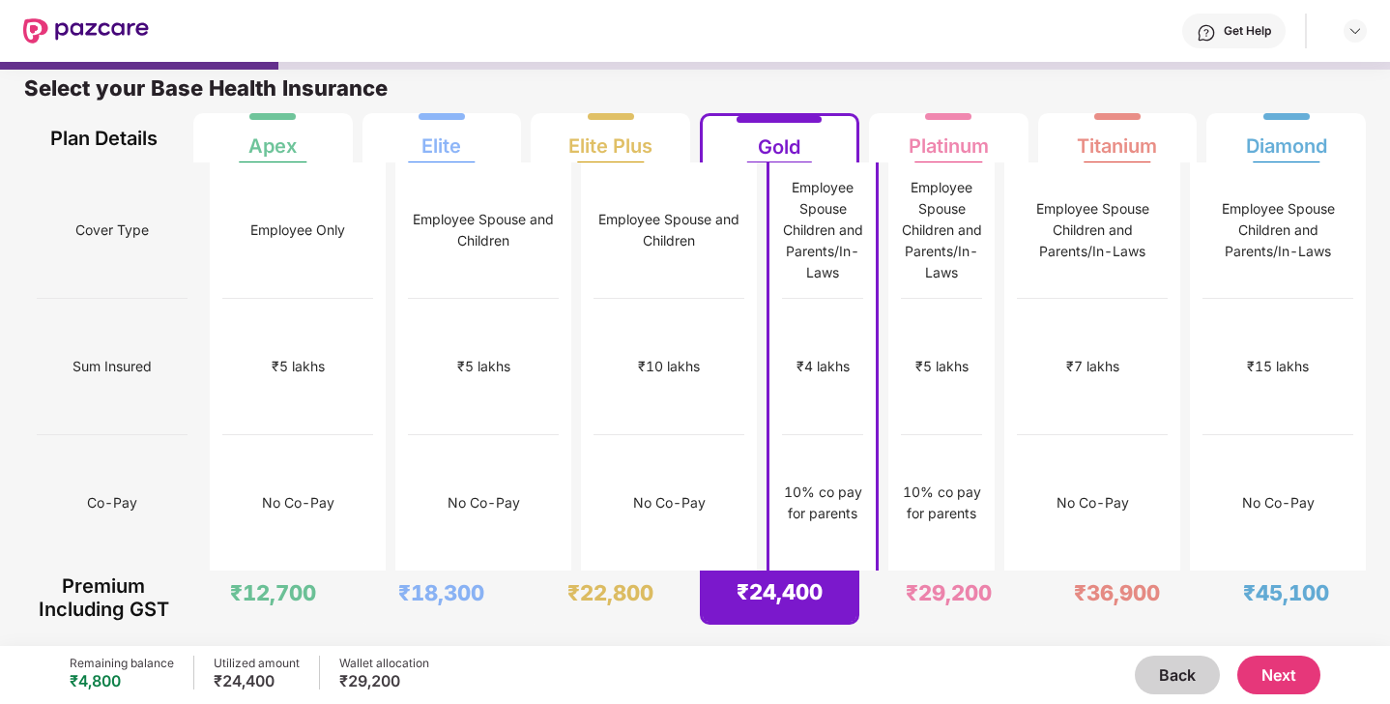
scroll to position [0, 0]
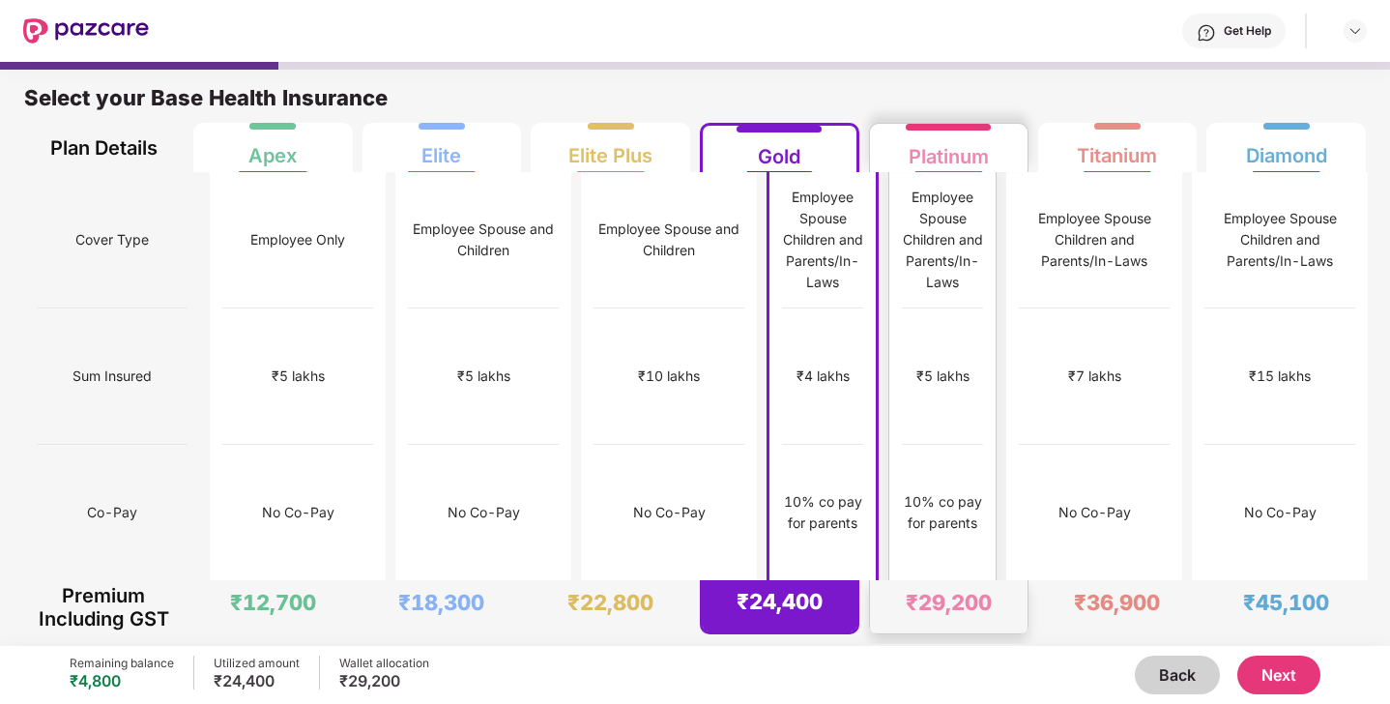
click at [963, 236] on div "Employee Spouse Children and Parents/In-Laws" at bounding box center [942, 240] width 81 height 106
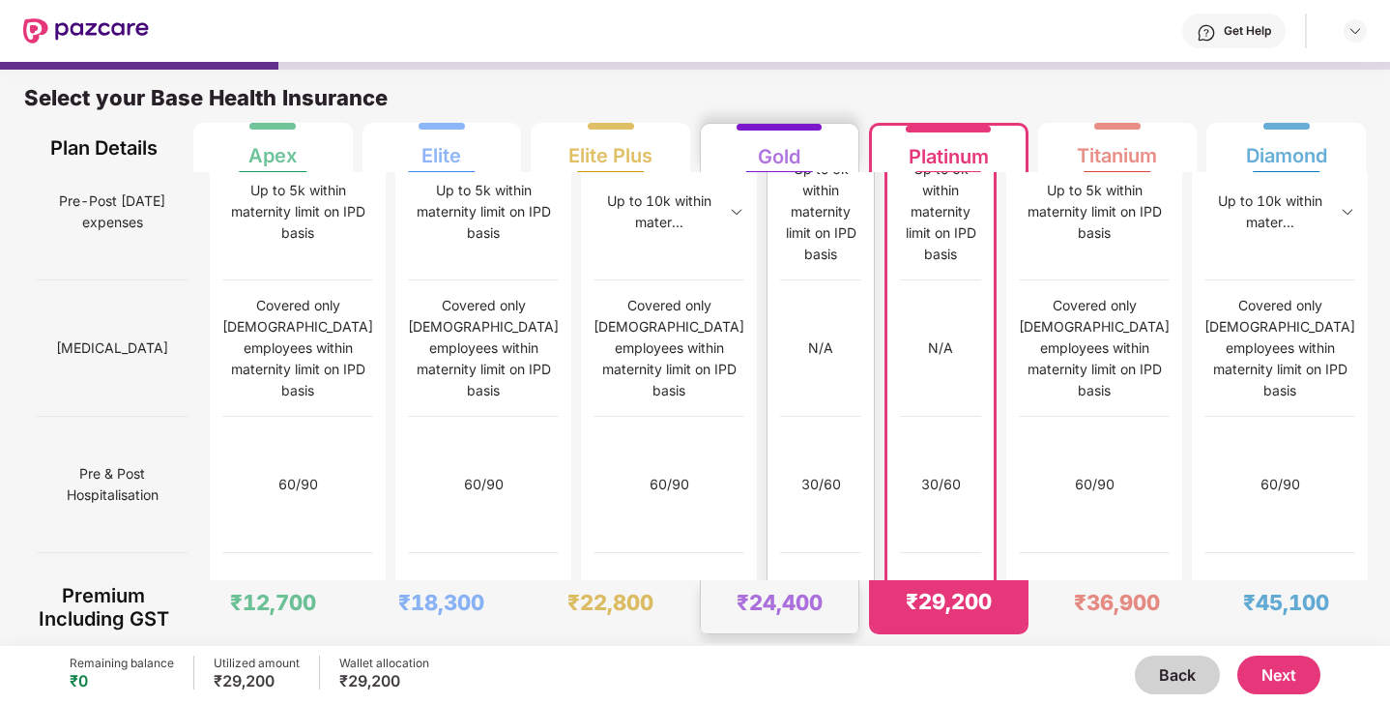
scroll to position [10, 0]
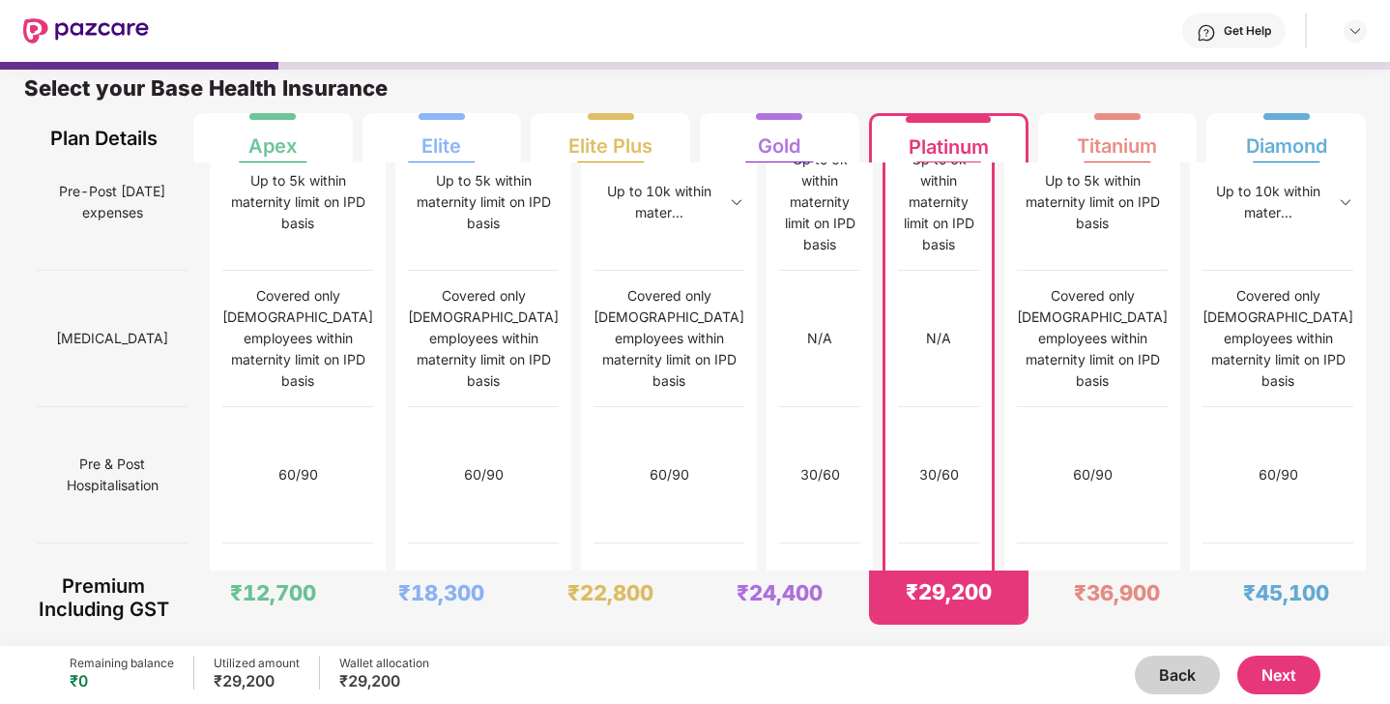
click at [1176, 670] on button "Back" at bounding box center [1177, 674] width 85 height 39
